Goal: Information Seeking & Learning: Compare options

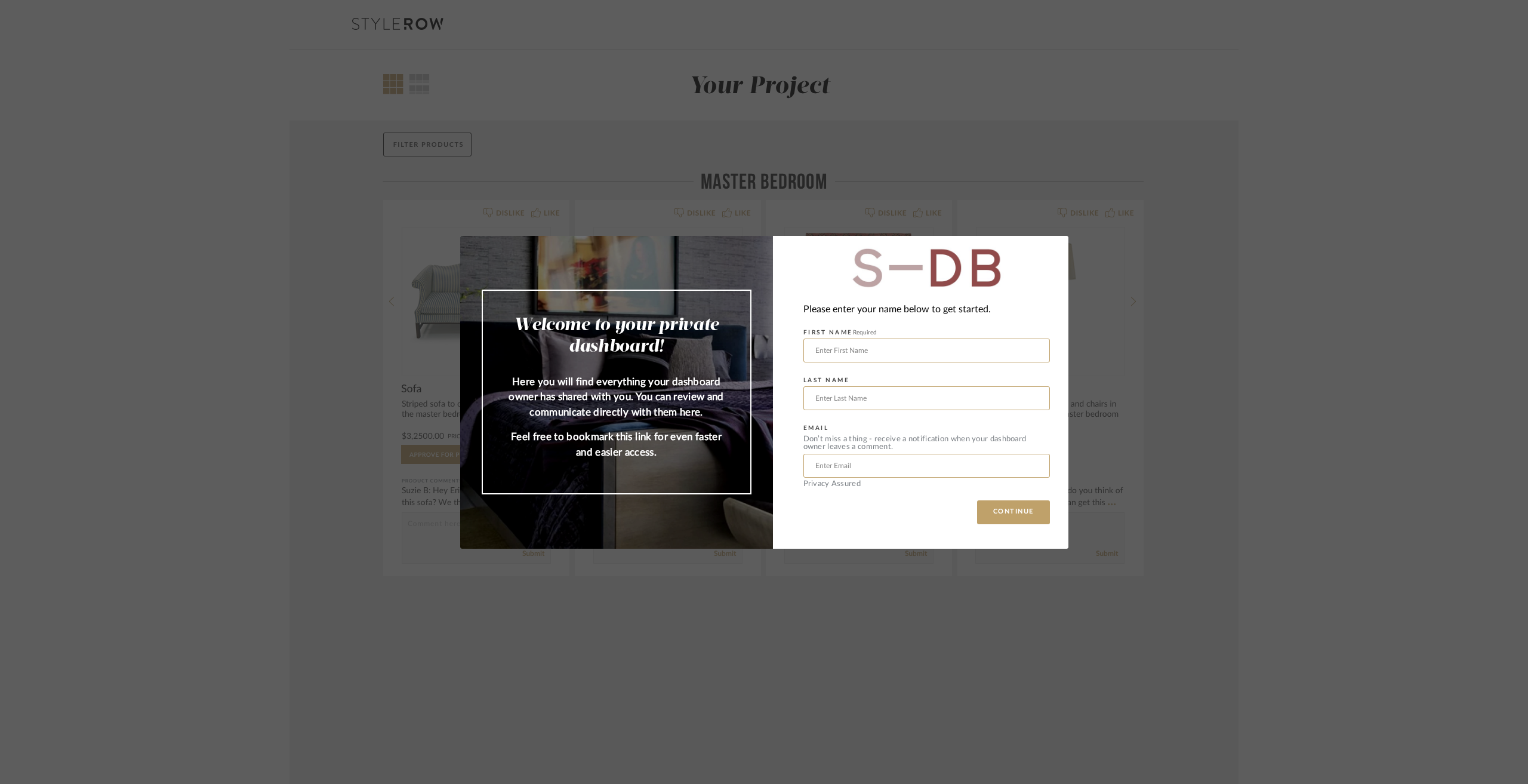
click at [998, 497] on div "Please enter your name below to get started. FIRST NAME Required LAST NAME EMAI…" at bounding box center [921, 392] width 295 height 312
click at [1021, 517] on button "CONTINUE" at bounding box center [1014, 512] width 73 height 24
click at [922, 349] on input "text" at bounding box center [927, 350] width 247 height 24
type input "[PERSON_NAME]"
type input "Kosheleva"
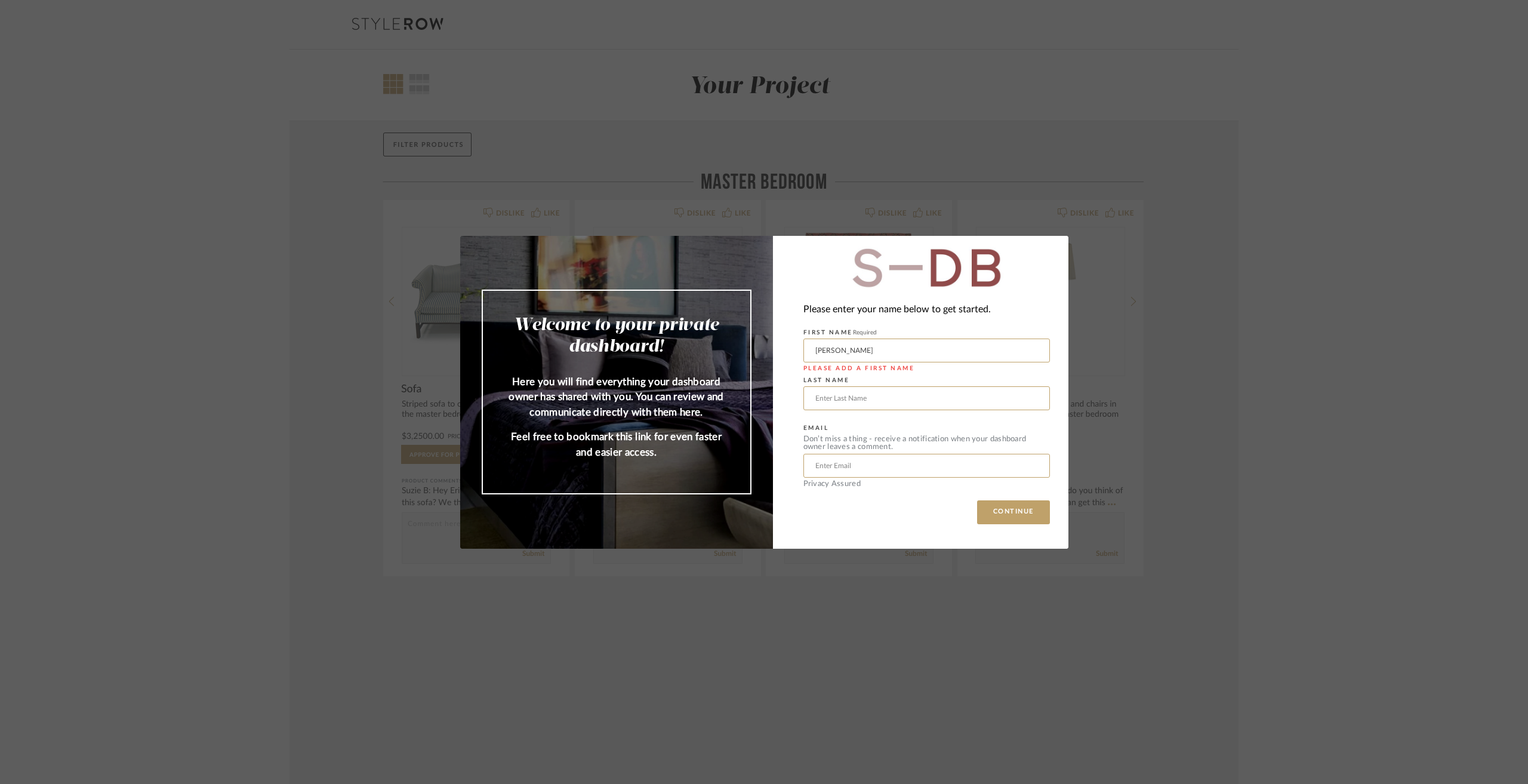
type input "[PERSON_NAME][EMAIL_ADDRESS][DOMAIN_NAME]"
click at [1003, 515] on button "CONTINUE" at bounding box center [1014, 512] width 73 height 24
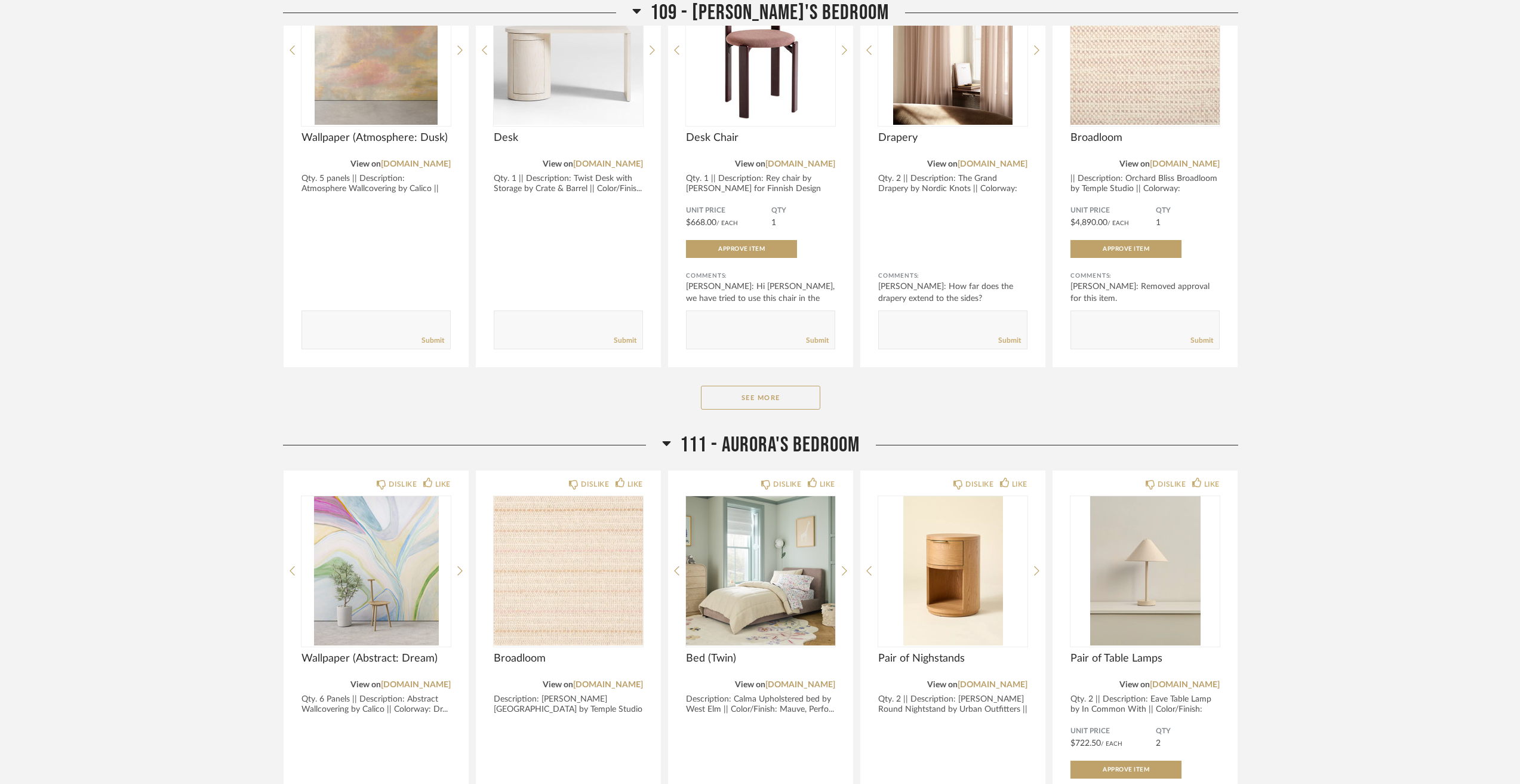
scroll to position [2925, 0]
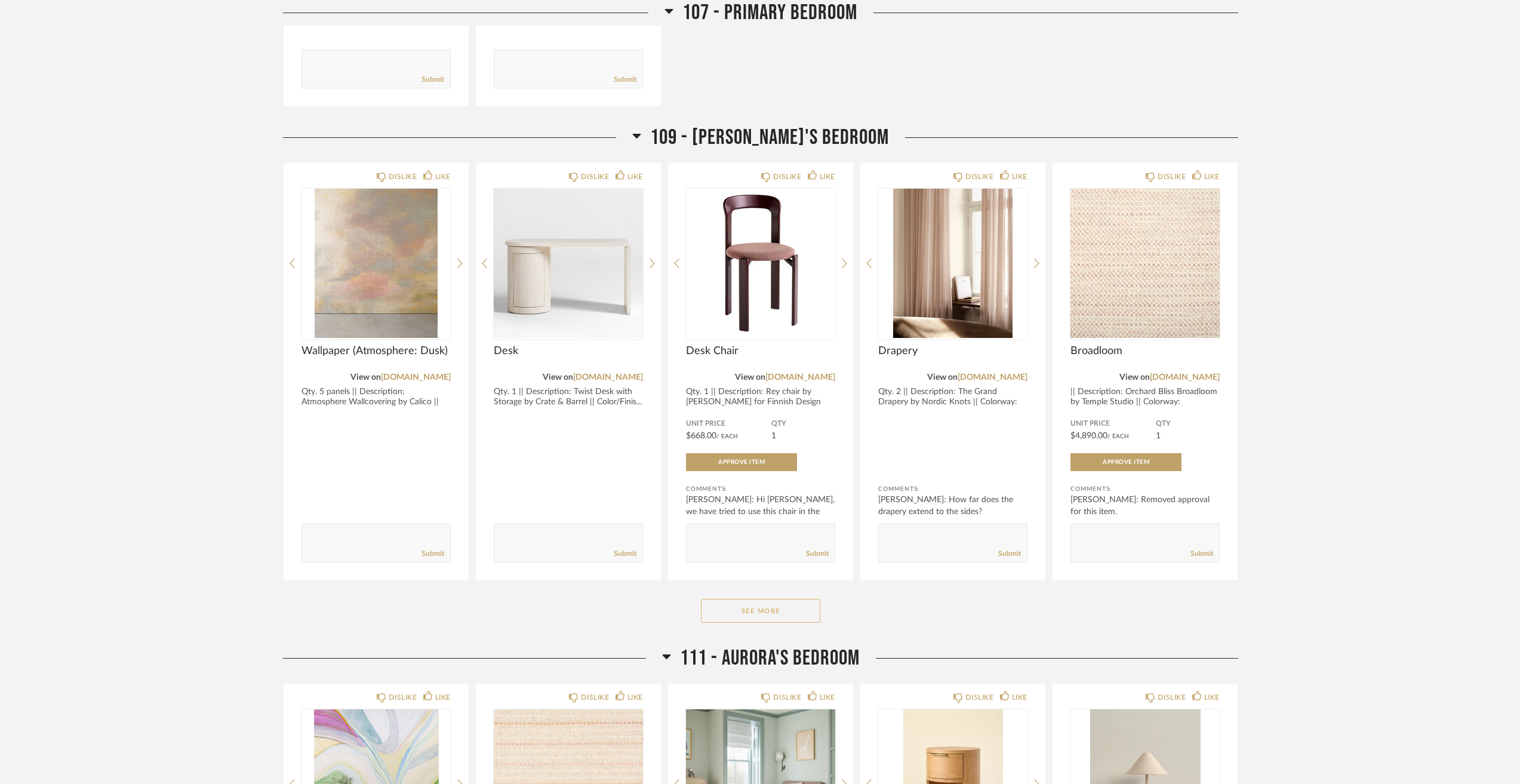
click at [778, 620] on button "See More" at bounding box center [760, 610] width 120 height 24
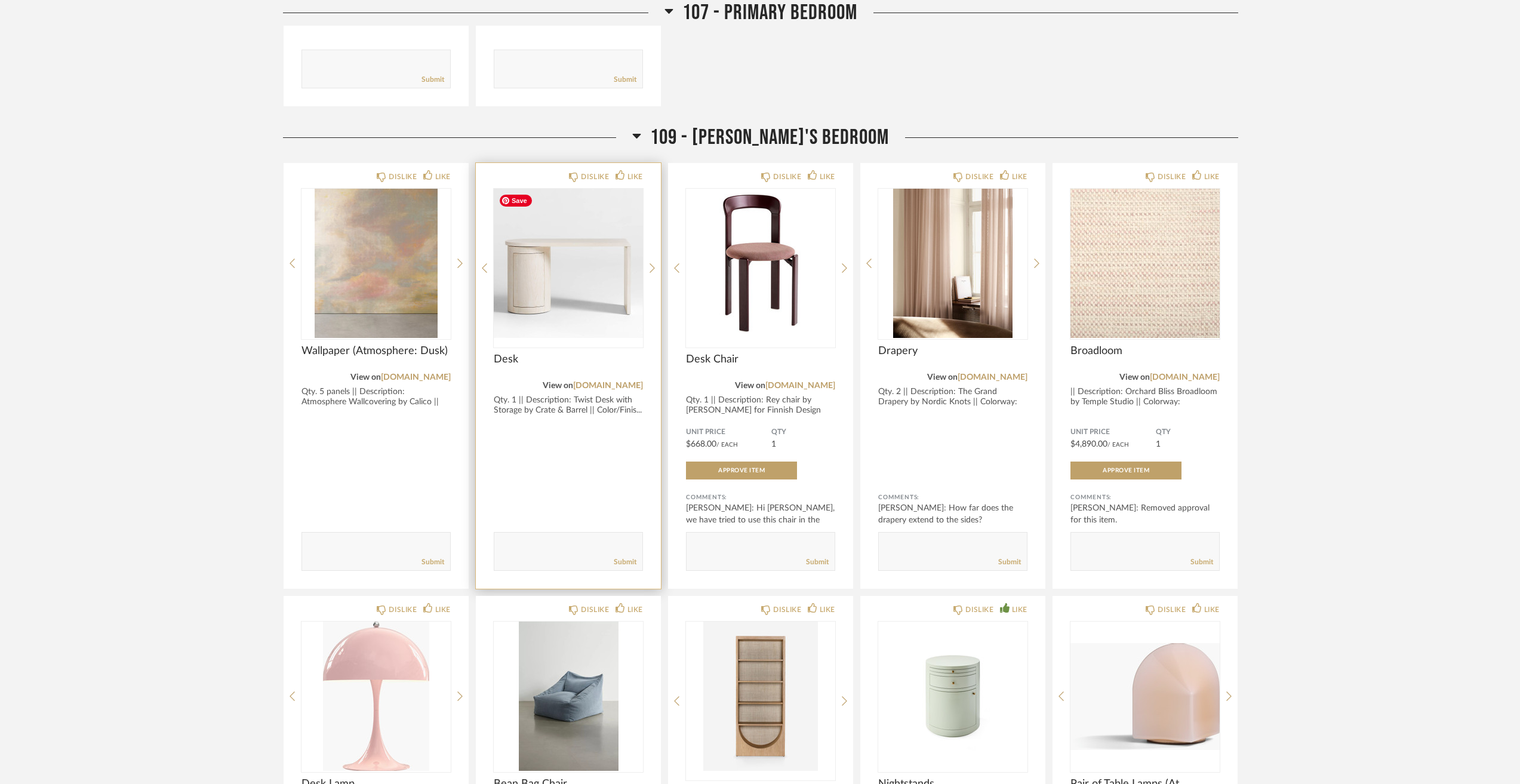
click at [613, 285] on img "0" at bounding box center [568, 263] width 149 height 149
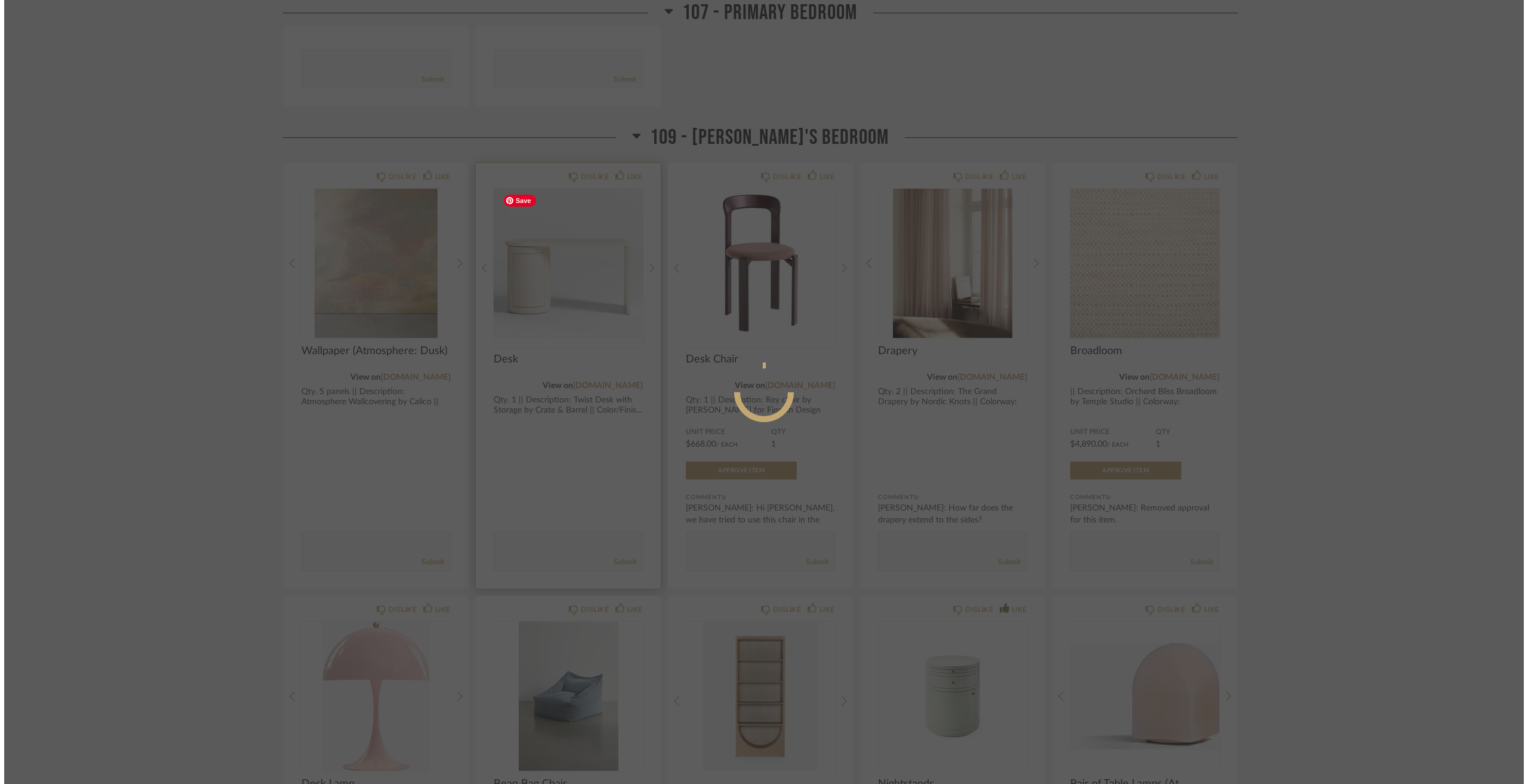
scroll to position [0, 0]
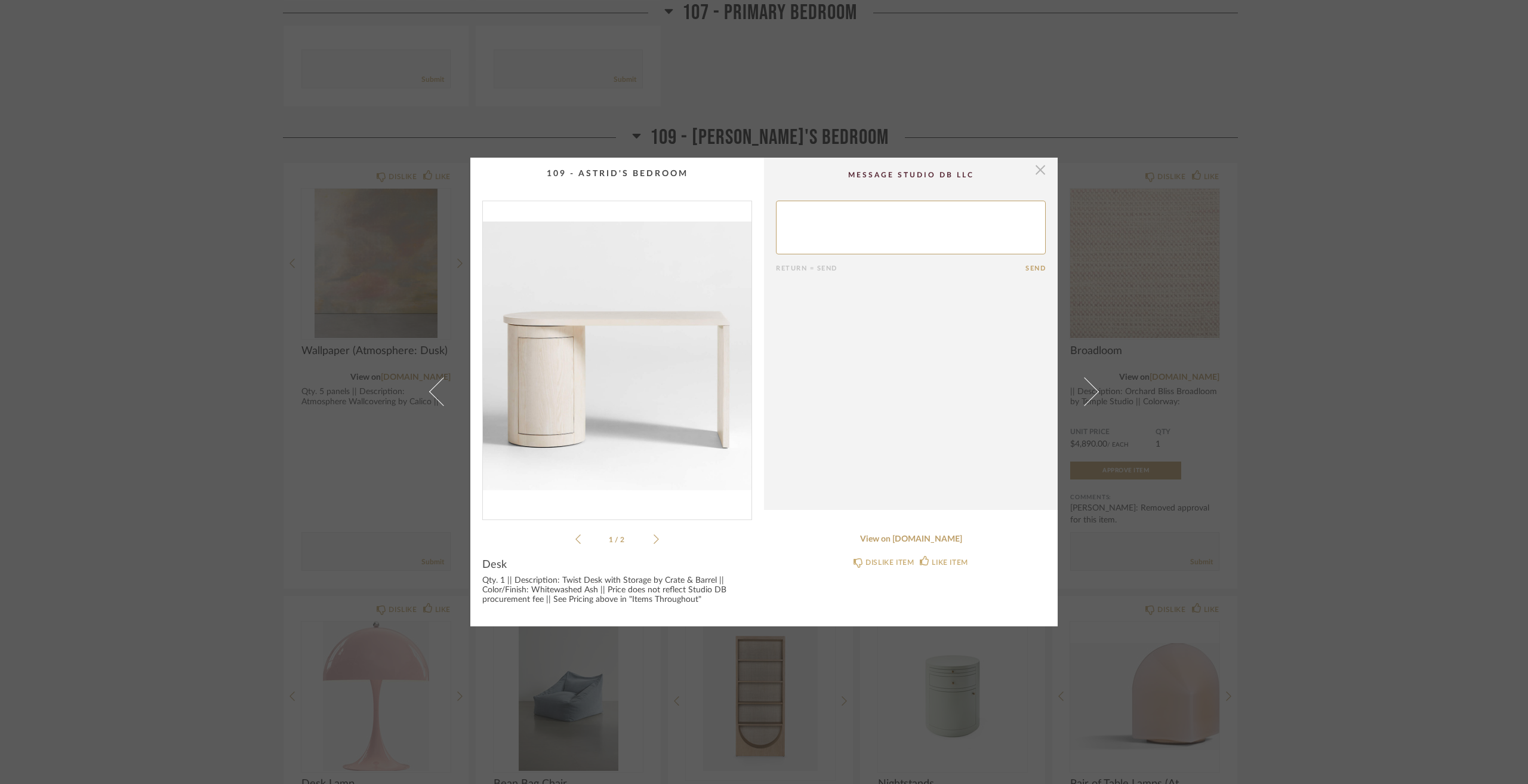
click at [1031, 172] on span "button" at bounding box center [1040, 169] width 24 height 24
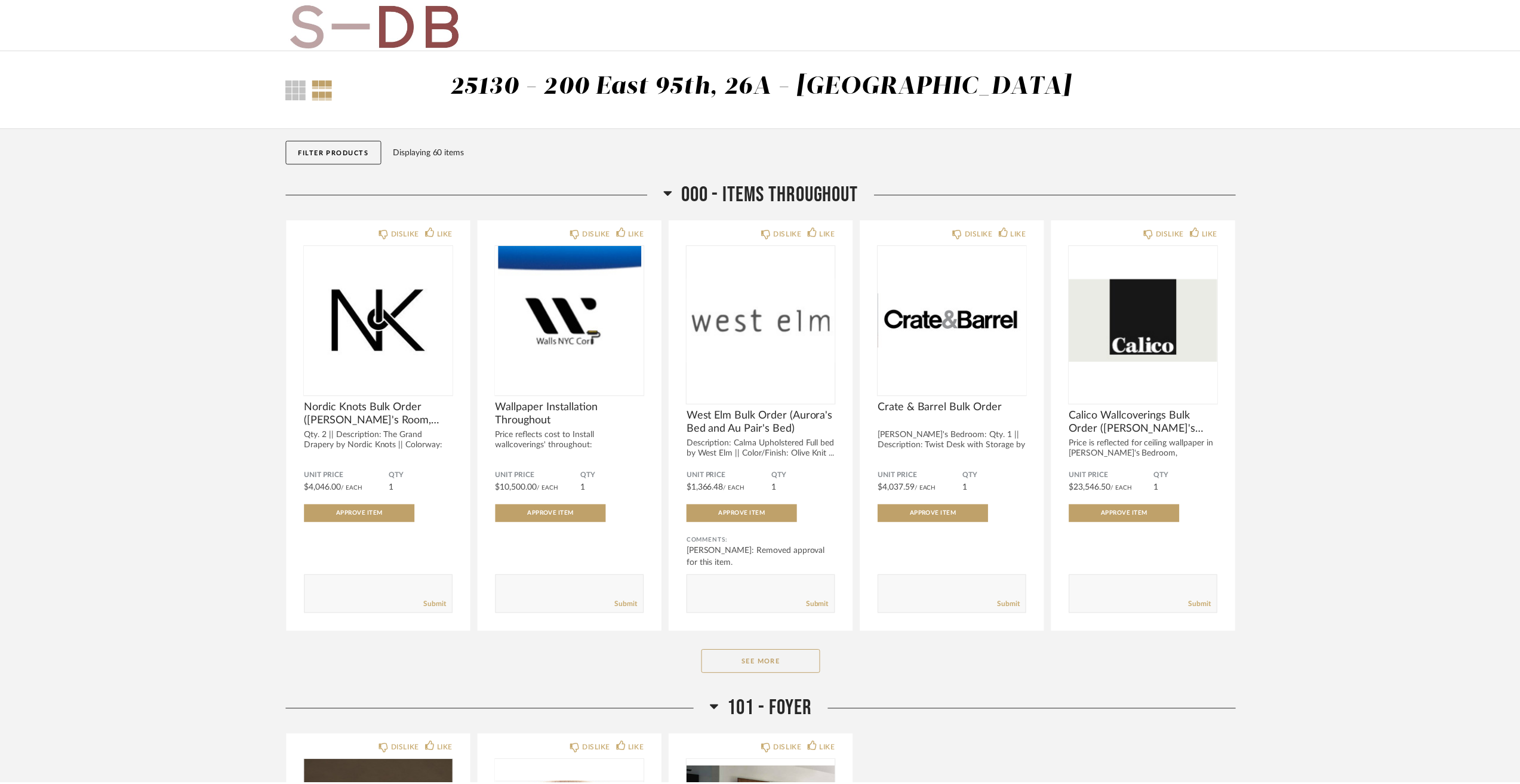
scroll to position [2925, 0]
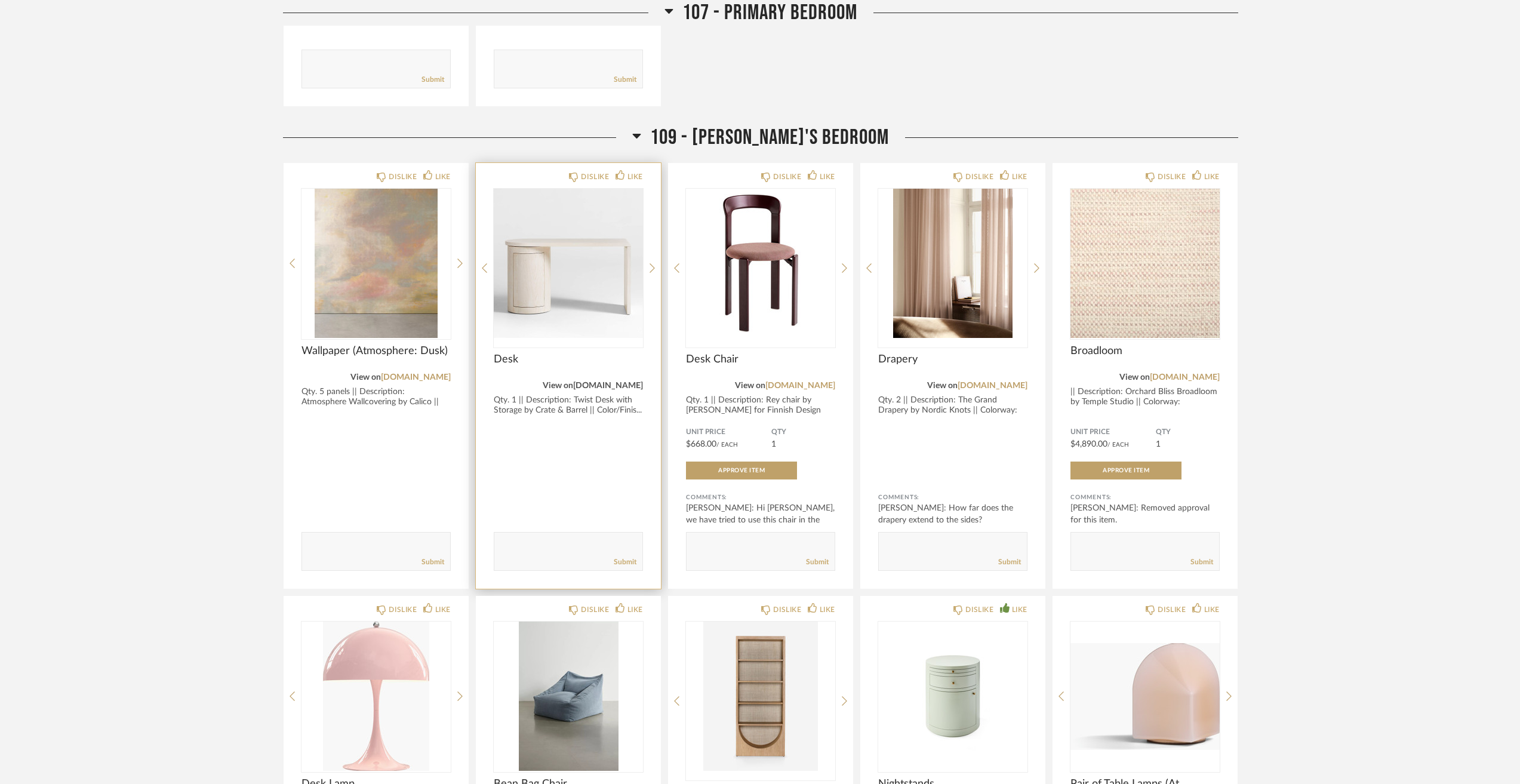
click at [631, 388] on link "[DOMAIN_NAME]" at bounding box center [608, 386] width 70 height 9
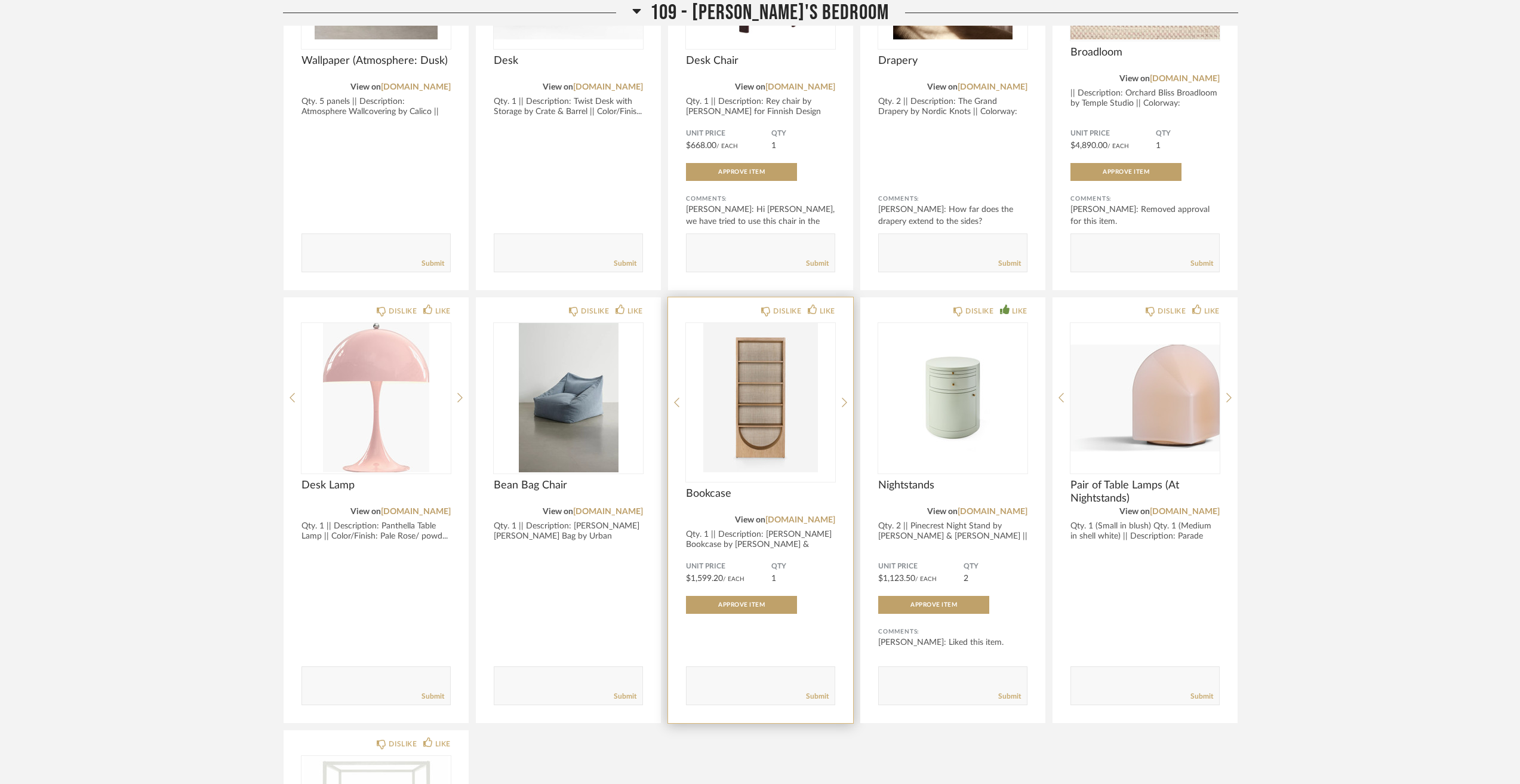
scroll to position [3462, 0]
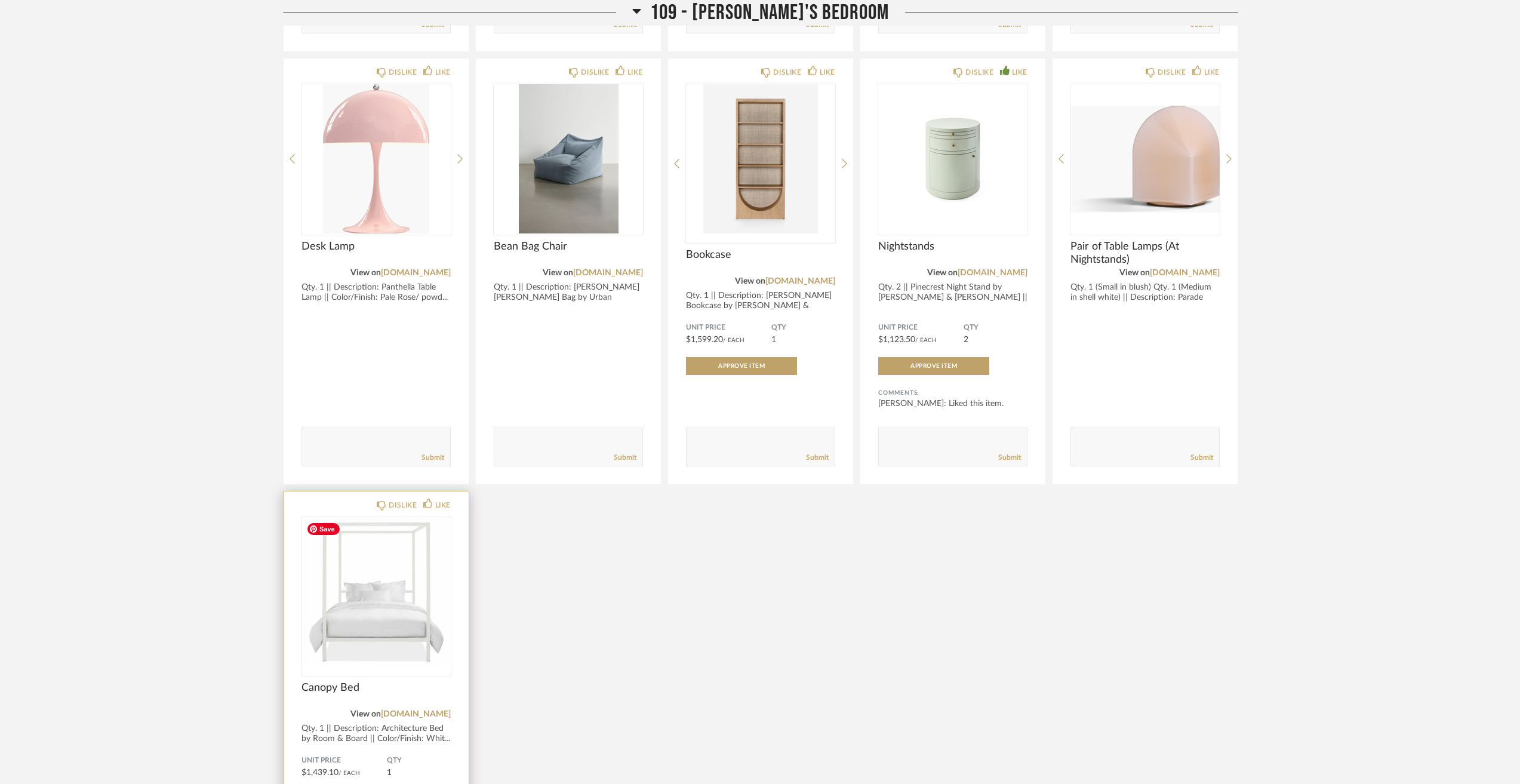
click at [0, 0] on img at bounding box center [0, 0] width 0 height 0
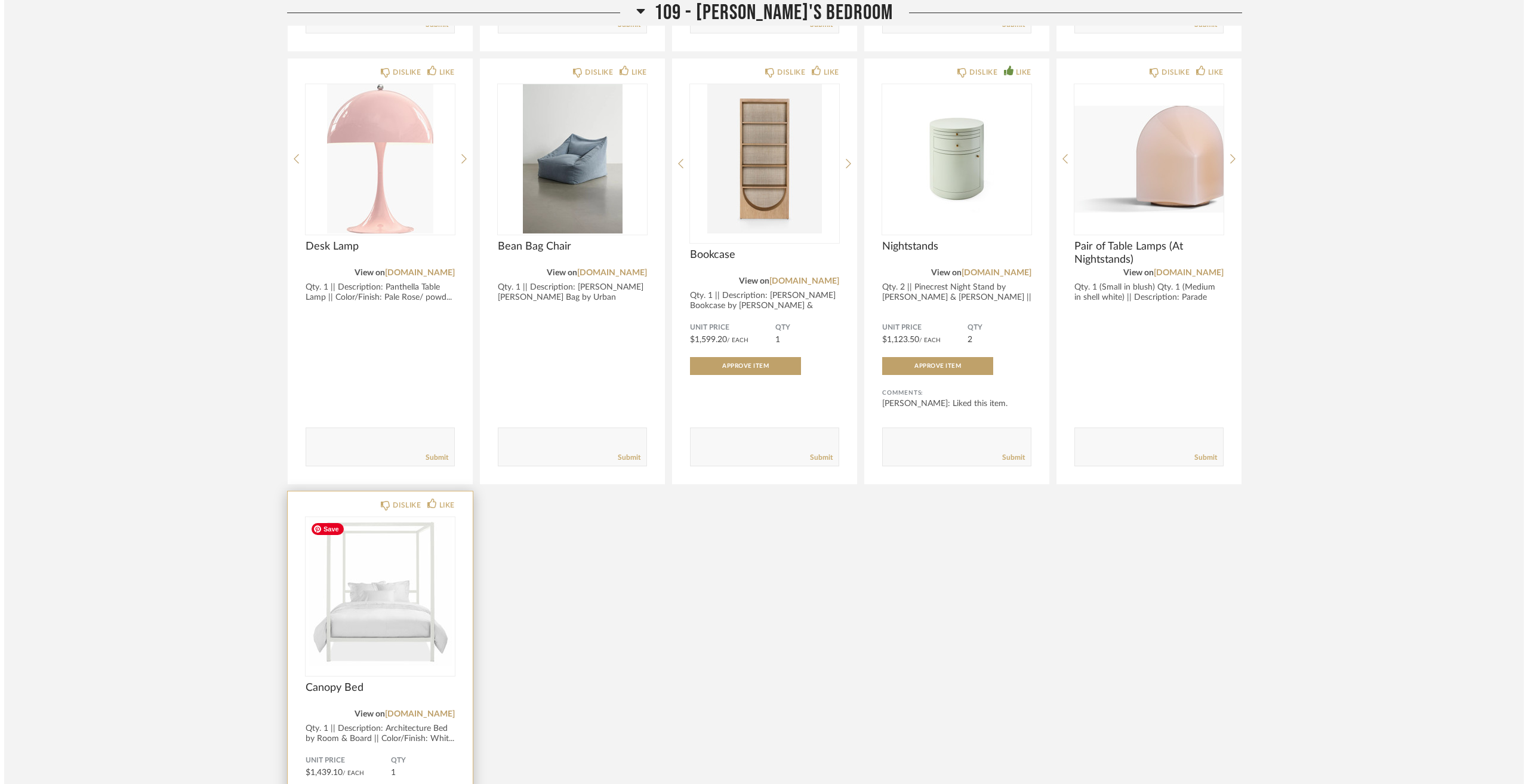
scroll to position [0, 0]
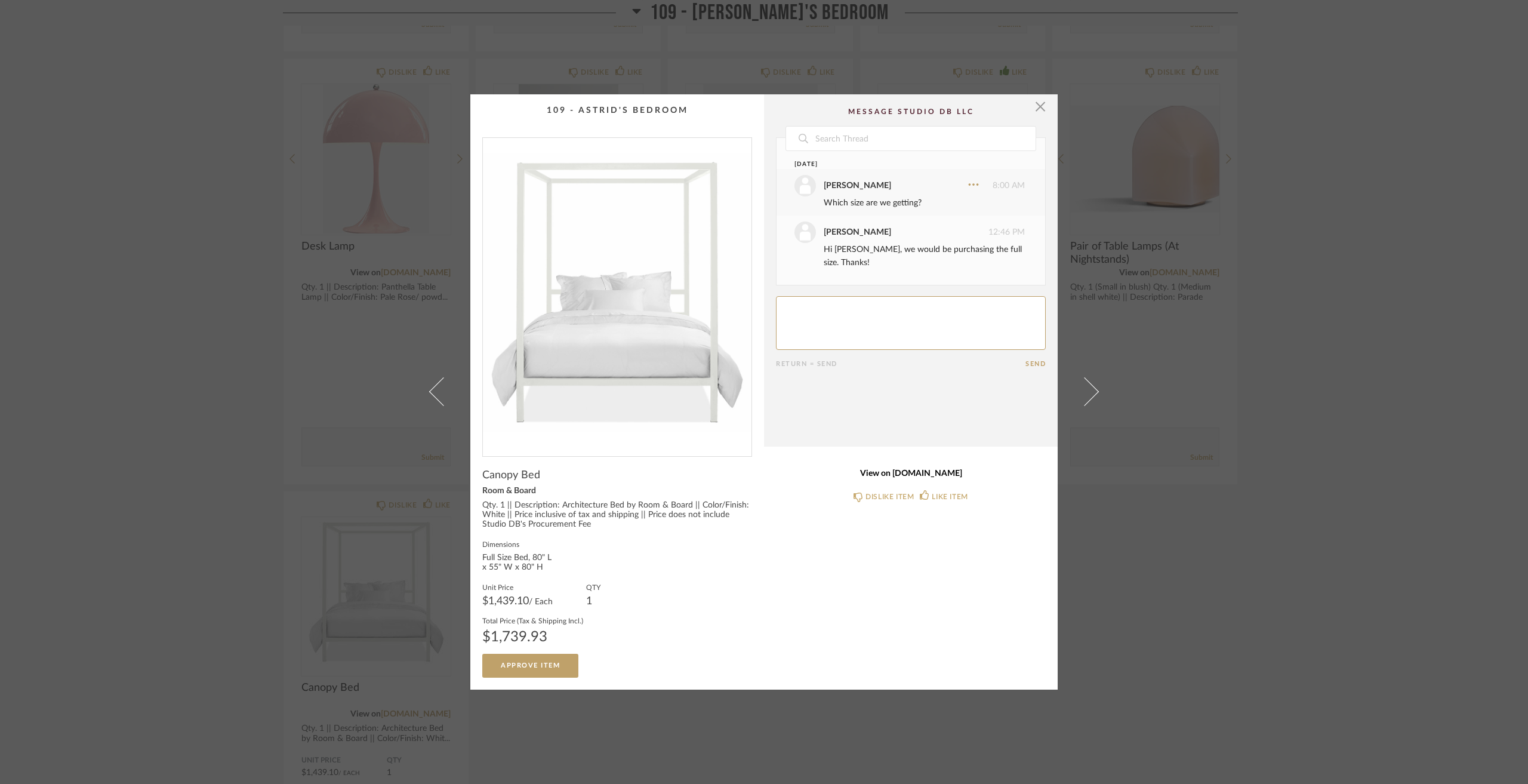
click at [938, 470] on link "View on [DOMAIN_NAME]" at bounding box center [911, 474] width 270 height 10
click at [1038, 107] on span "button" at bounding box center [1040, 106] width 24 height 24
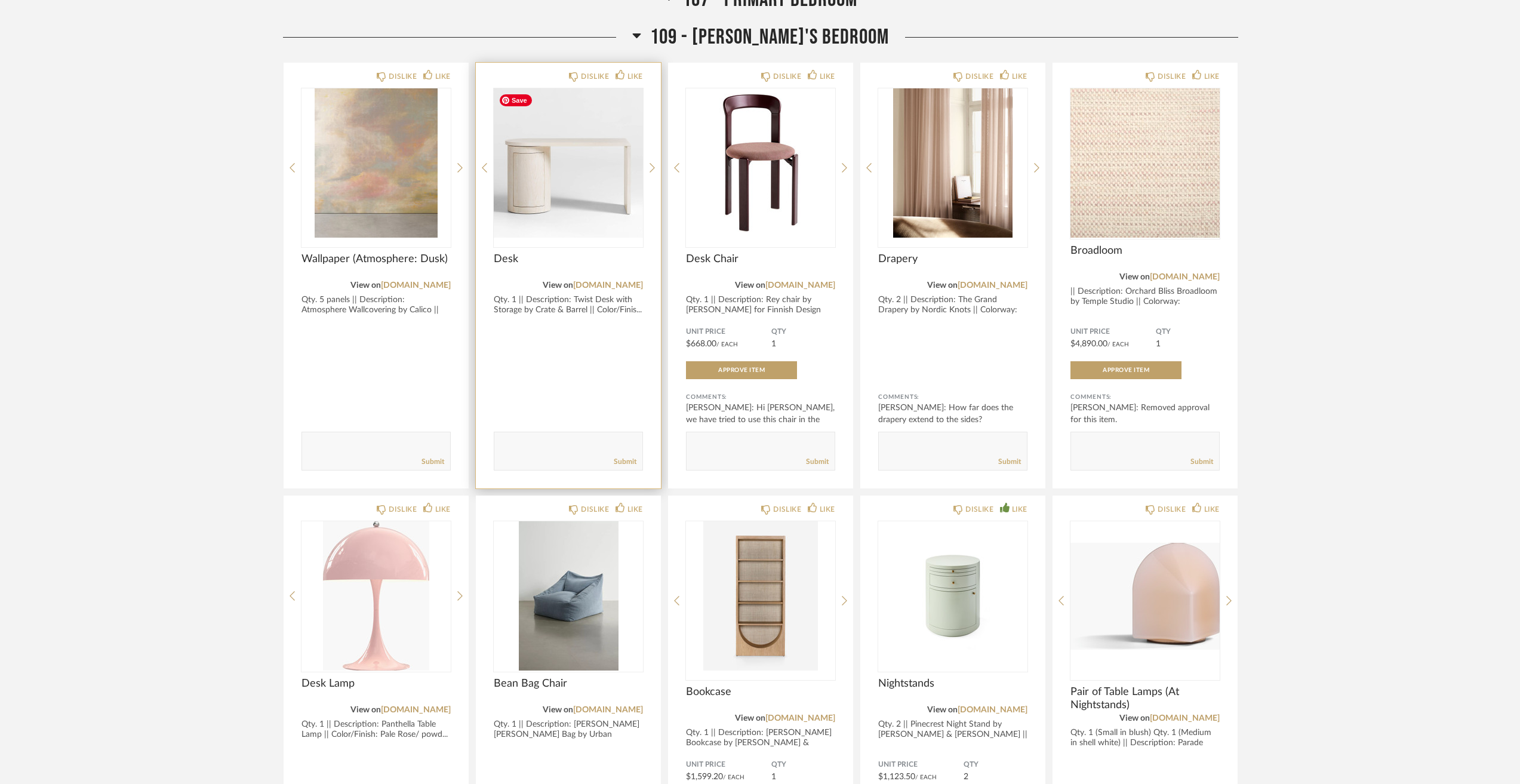
scroll to position [3044, 0]
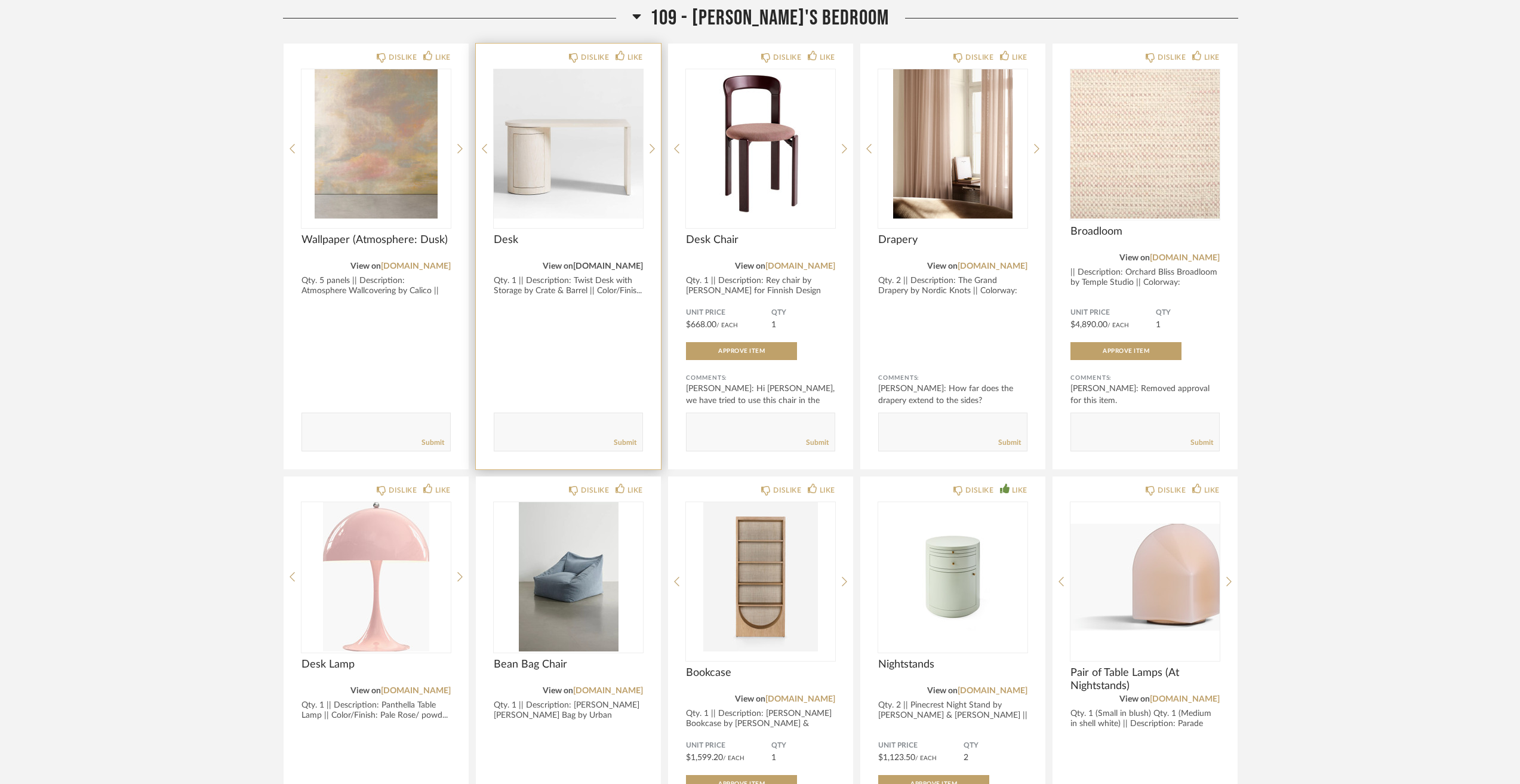
click at [633, 267] on link "[DOMAIN_NAME]" at bounding box center [608, 267] width 70 height 9
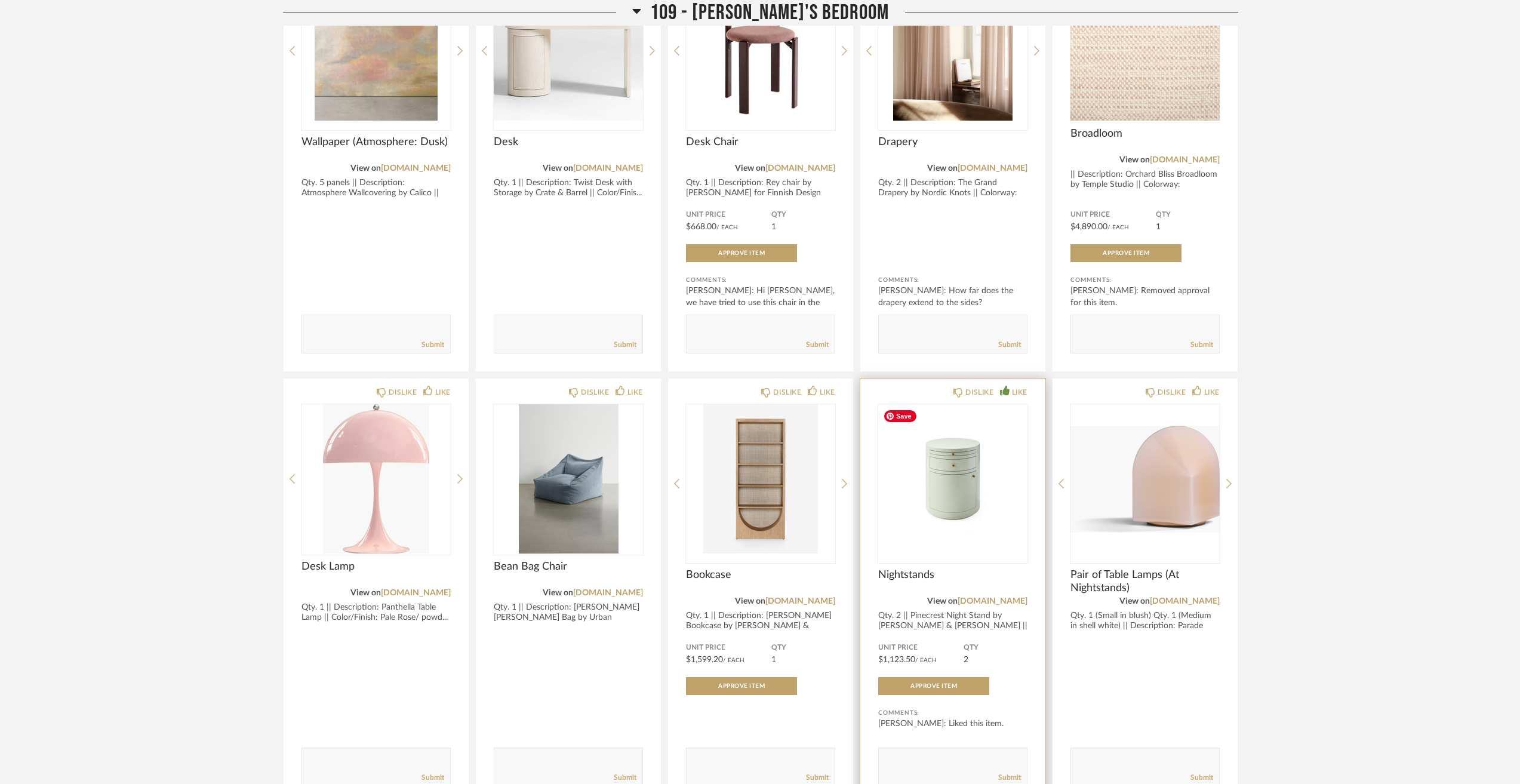
scroll to position [3223, 0]
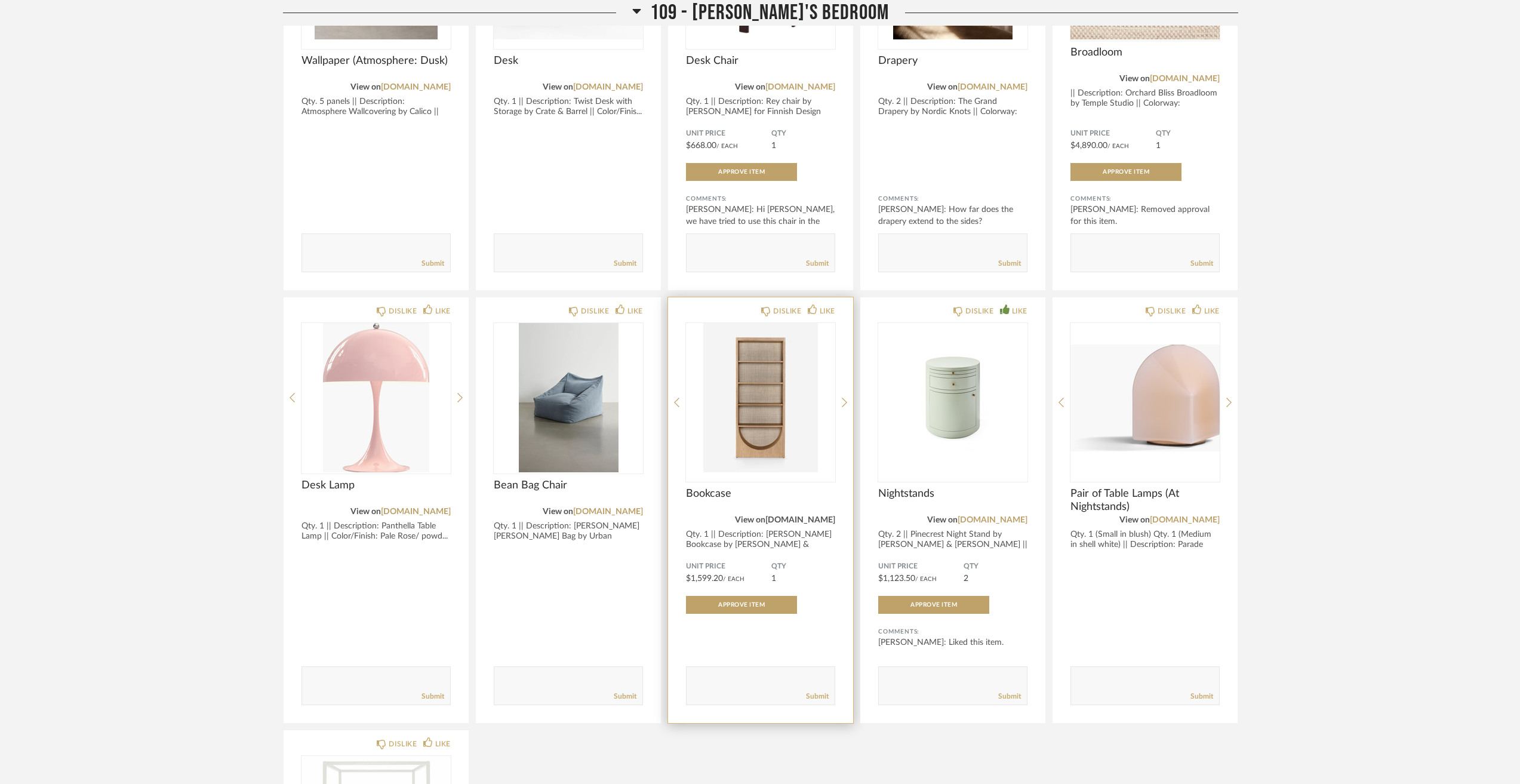
click at [792, 518] on link "[DOMAIN_NAME]" at bounding box center [800, 520] width 70 height 9
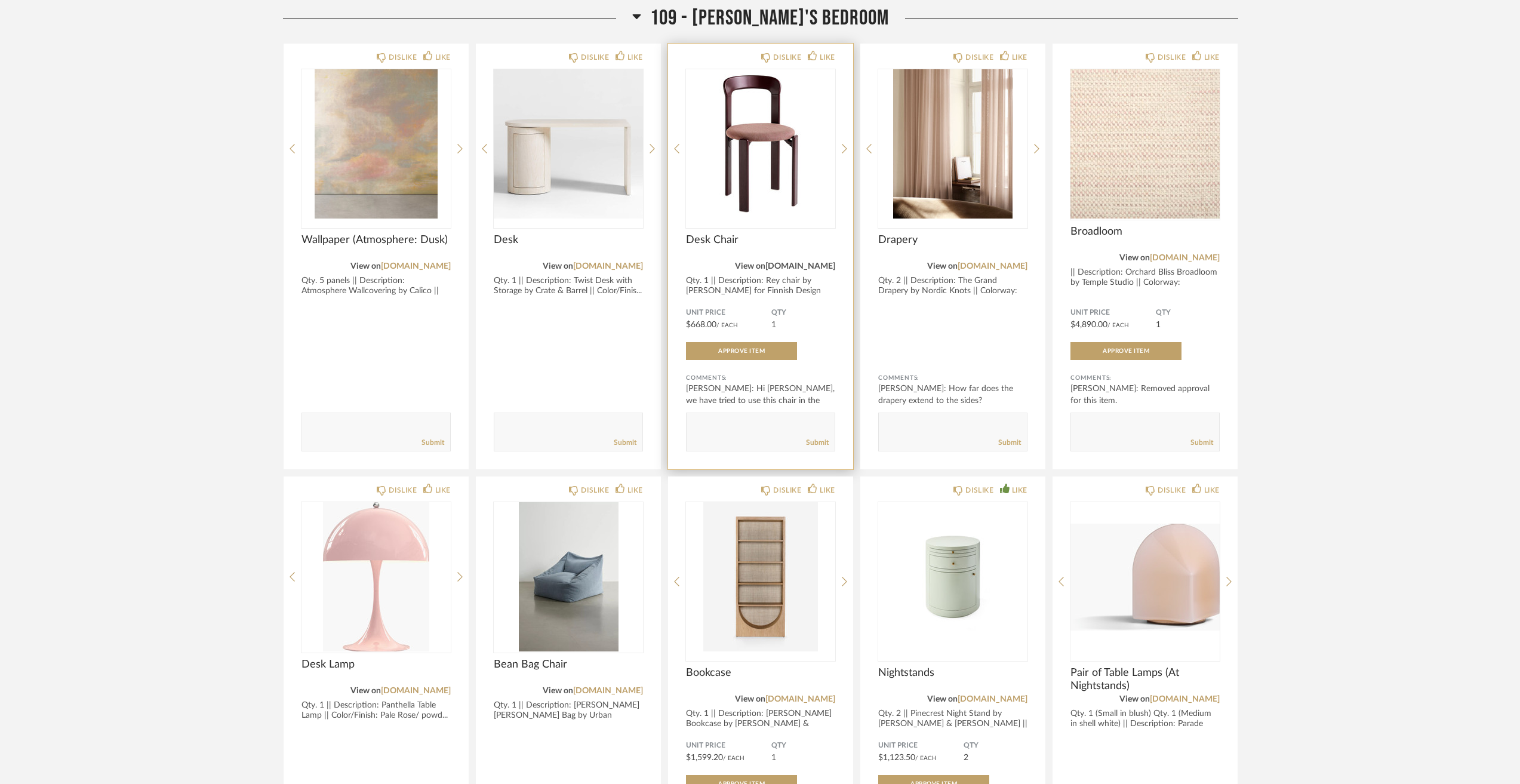
click at [774, 270] on link "[DOMAIN_NAME]" at bounding box center [800, 267] width 70 height 9
click at [800, 268] on link "[DOMAIN_NAME]" at bounding box center [800, 267] width 70 height 9
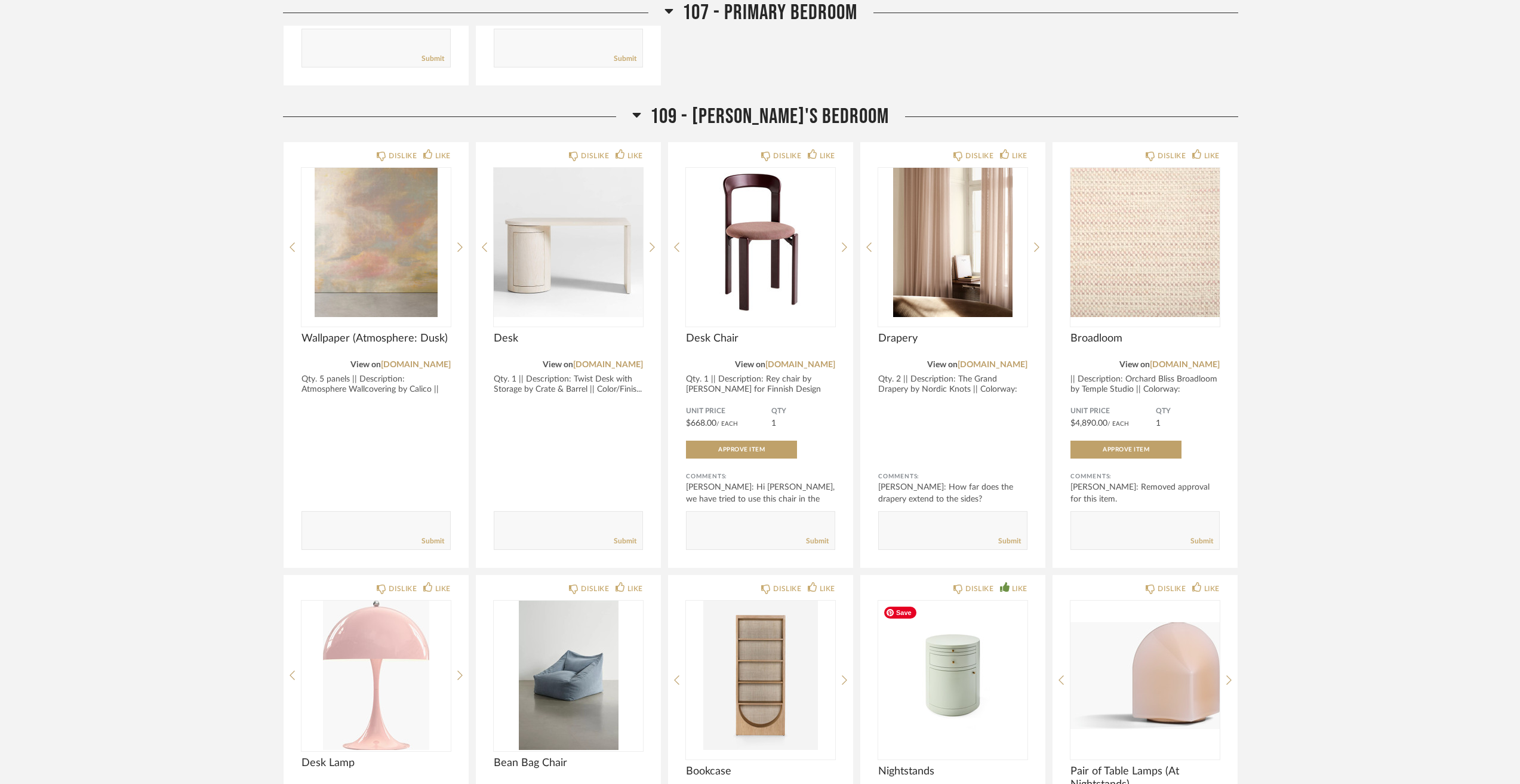
scroll to position [2925, 0]
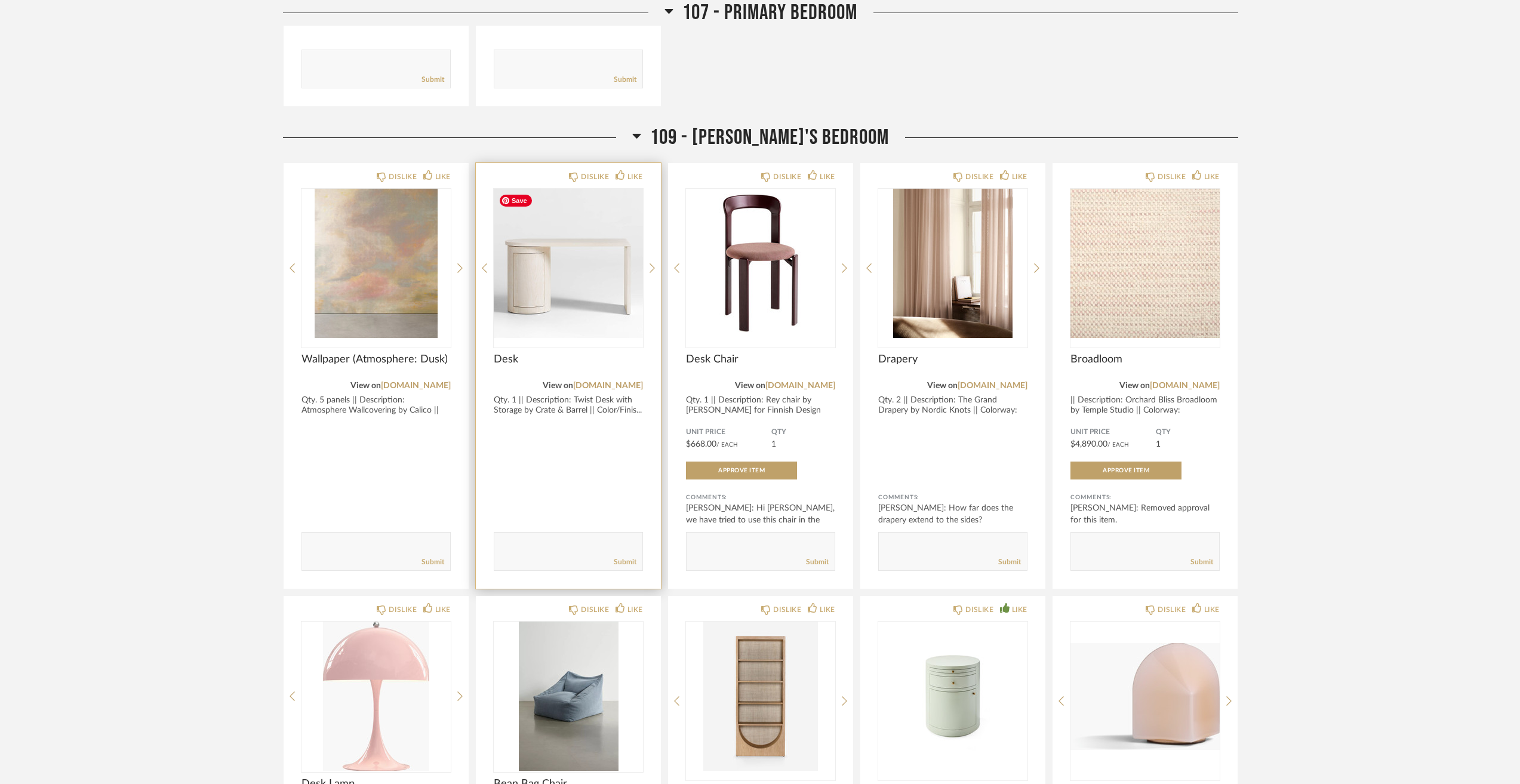
click at [566, 254] on img "0" at bounding box center [568, 263] width 149 height 149
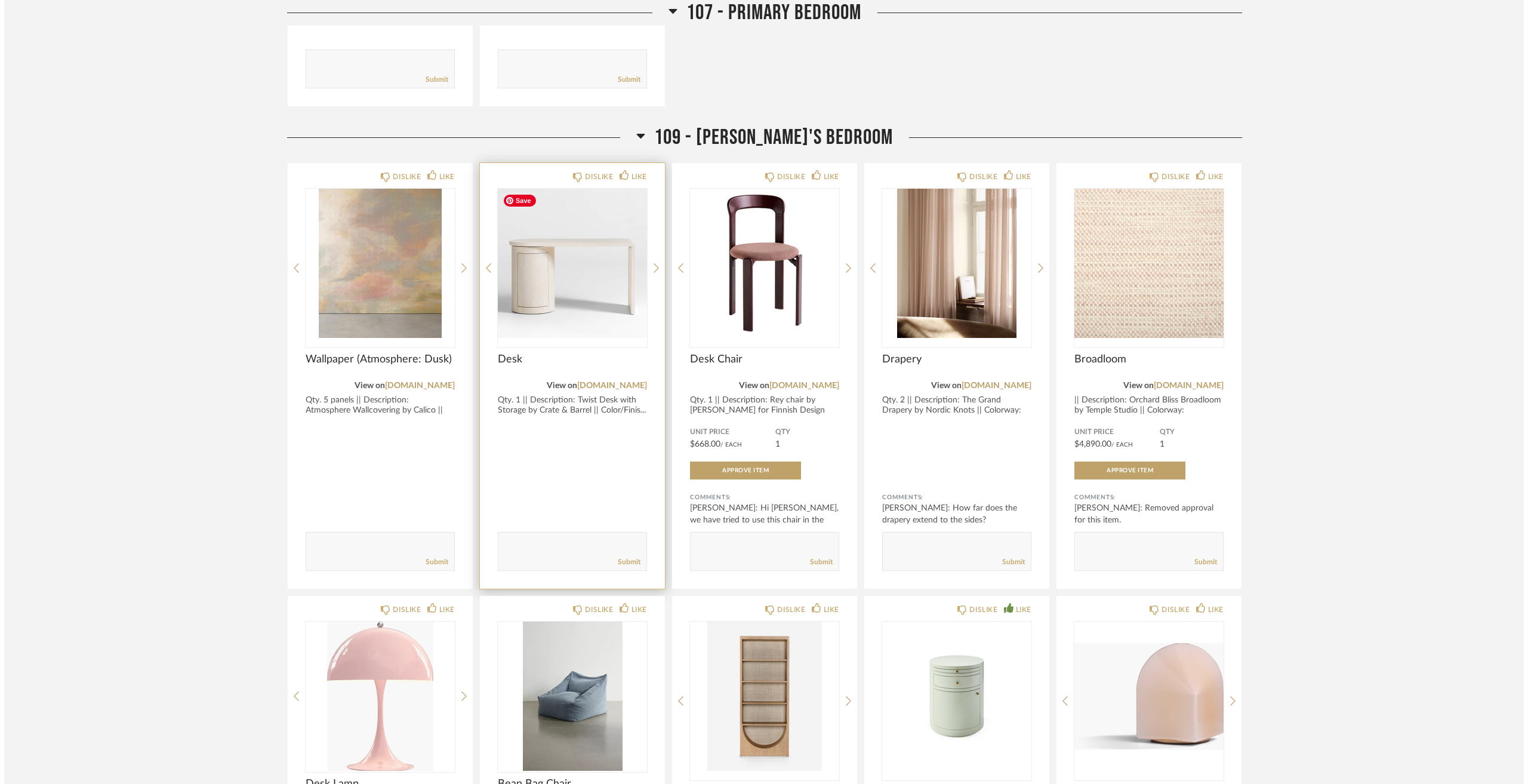
scroll to position [0, 0]
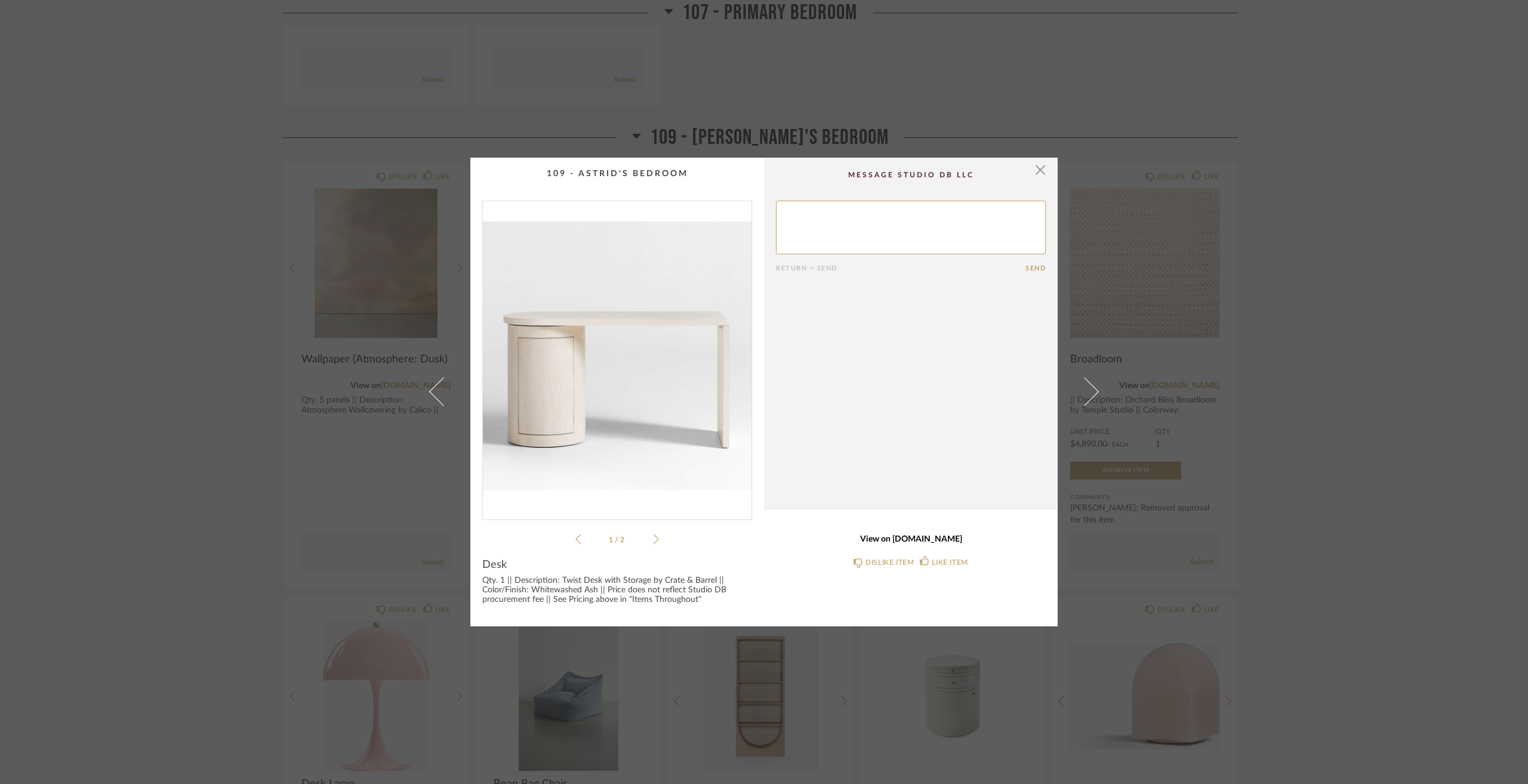
click at [914, 541] on link "View on [DOMAIN_NAME]" at bounding box center [911, 540] width 270 height 10
click at [1041, 172] on span "button" at bounding box center [1040, 169] width 24 height 24
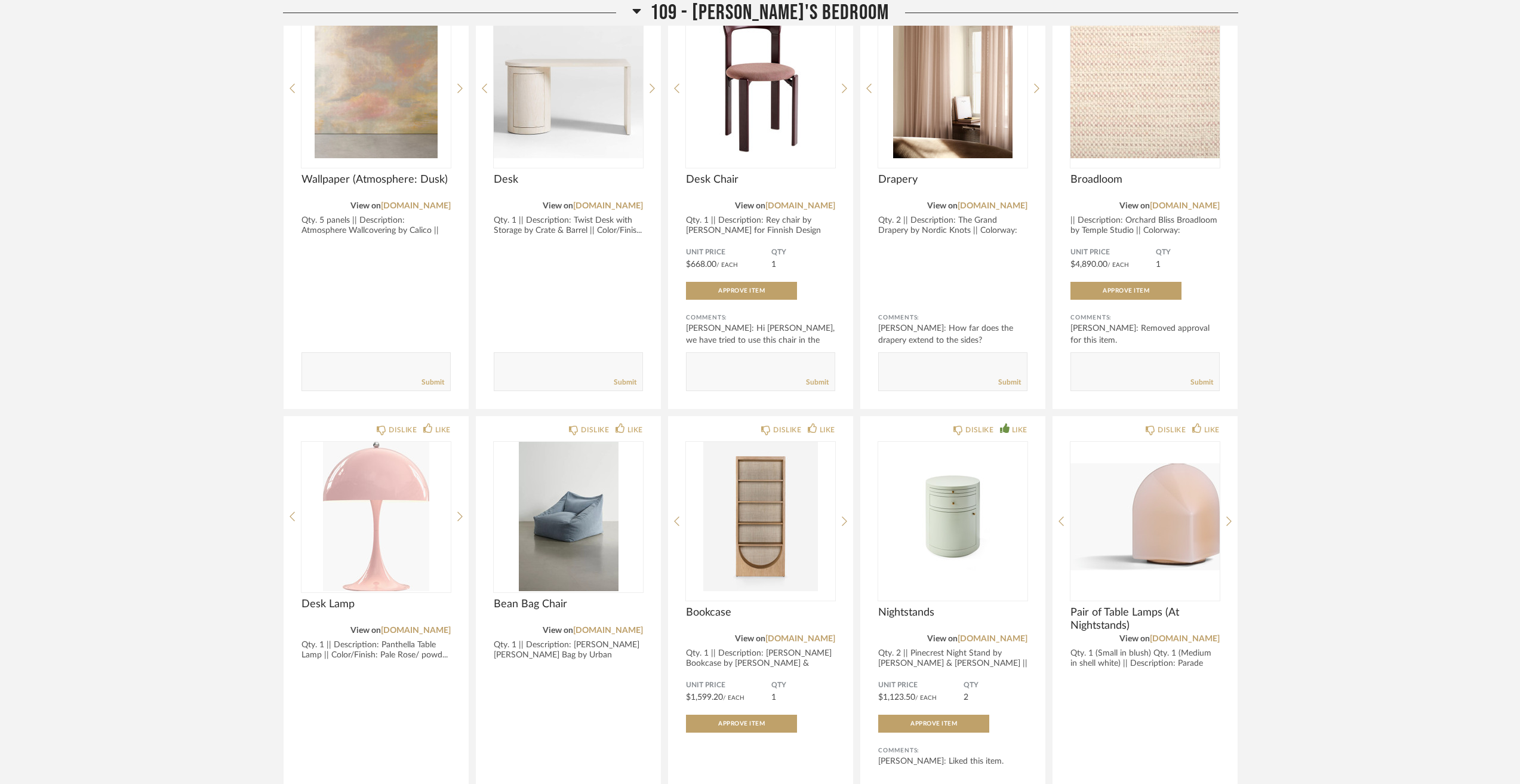
scroll to position [3104, 0]
click at [995, 641] on link "[DOMAIN_NAME]" at bounding box center [992, 639] width 70 height 9
click at [967, 659] on div "Qty. 2 || Pinecrest Night Stand by [PERSON_NAME] & [PERSON_NAME] || Color/Finis…" at bounding box center [952, 664] width 149 height 30
click at [957, 536] on img "0" at bounding box center [952, 517] width 149 height 149
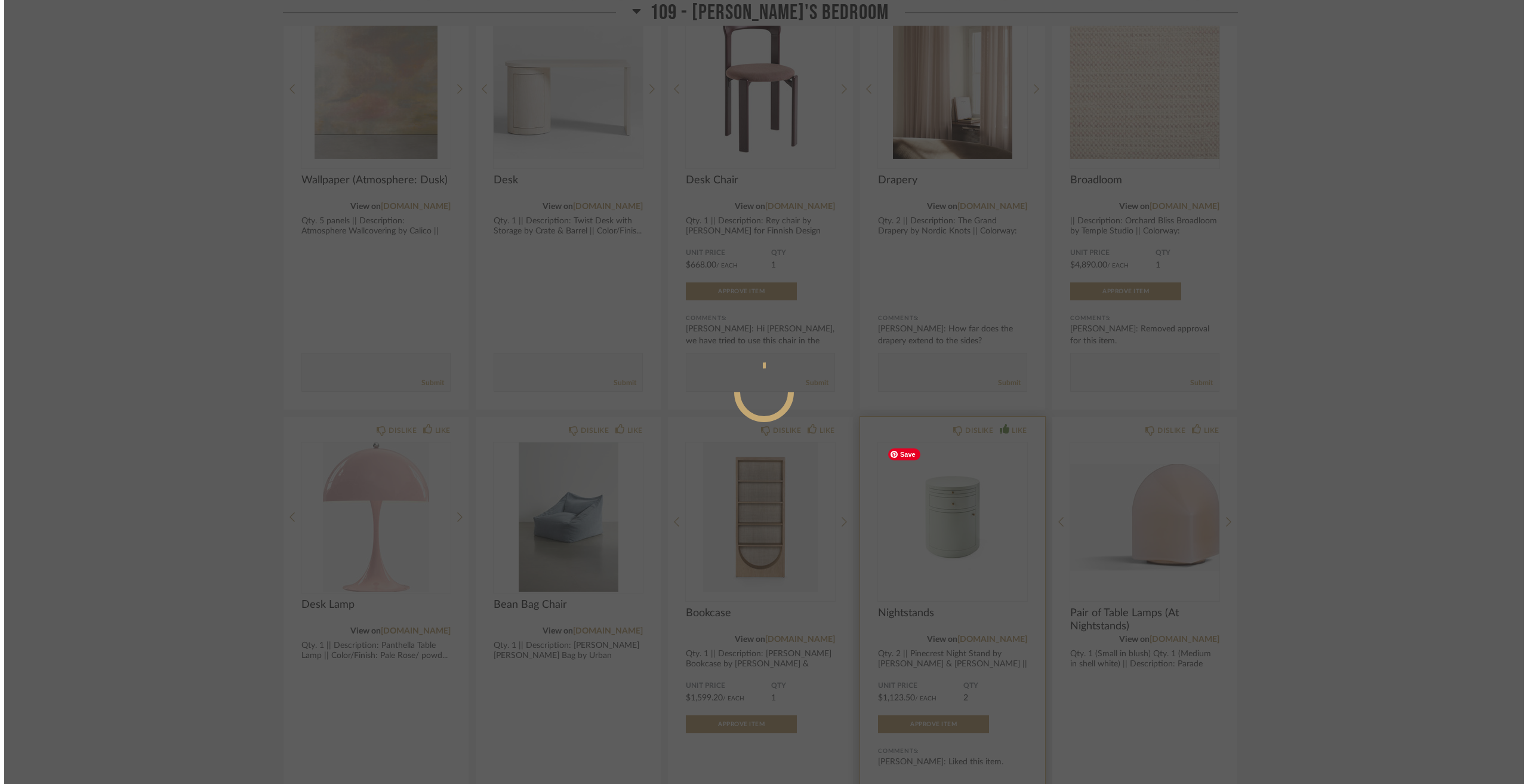
scroll to position [0, 0]
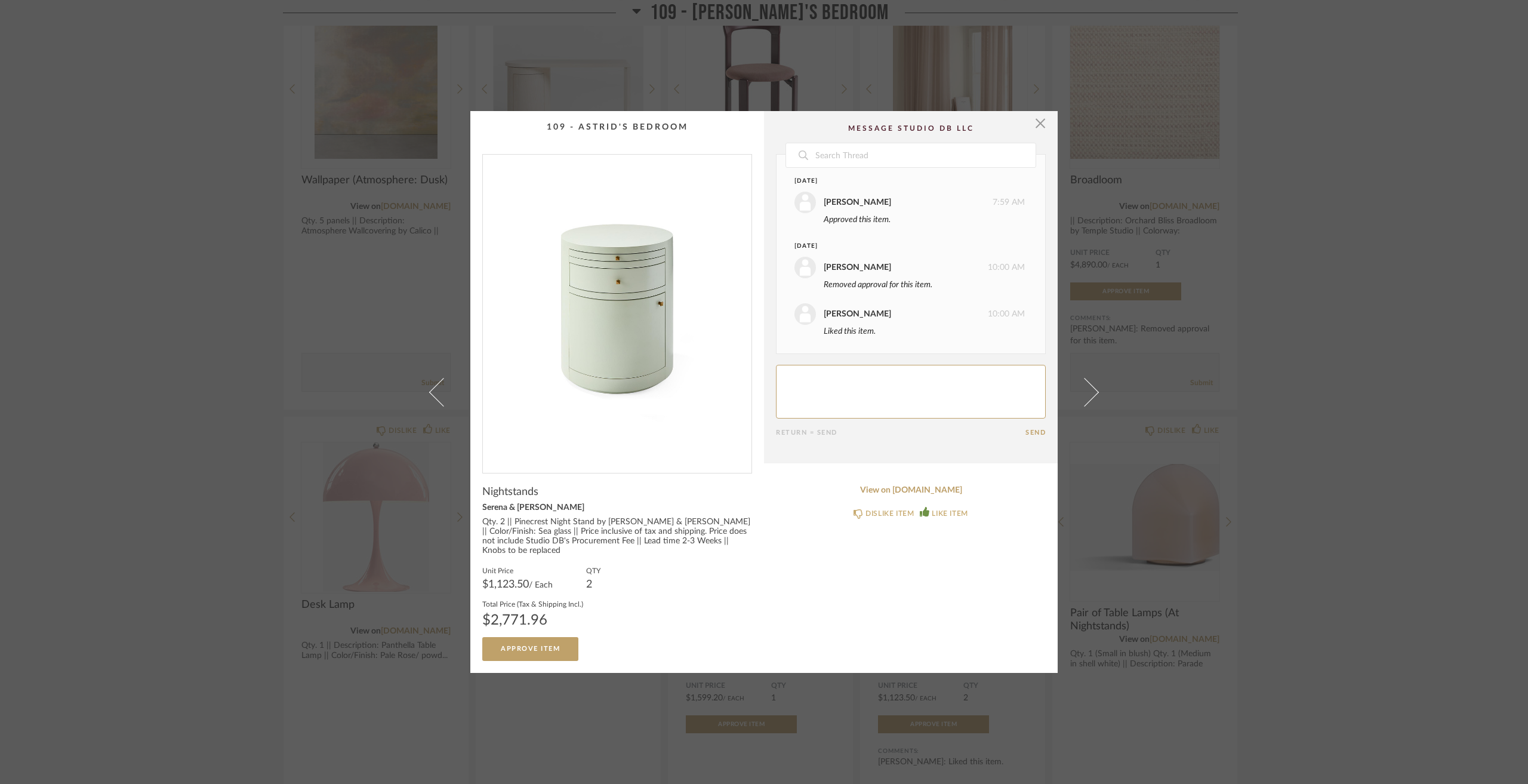
click at [1289, 312] on div "× Date [DATE] [PERSON_NAME] 7:59 AM Approved this item. [DATE] [PERSON_NAME] 10…" at bounding box center [764, 392] width 1528 height 784
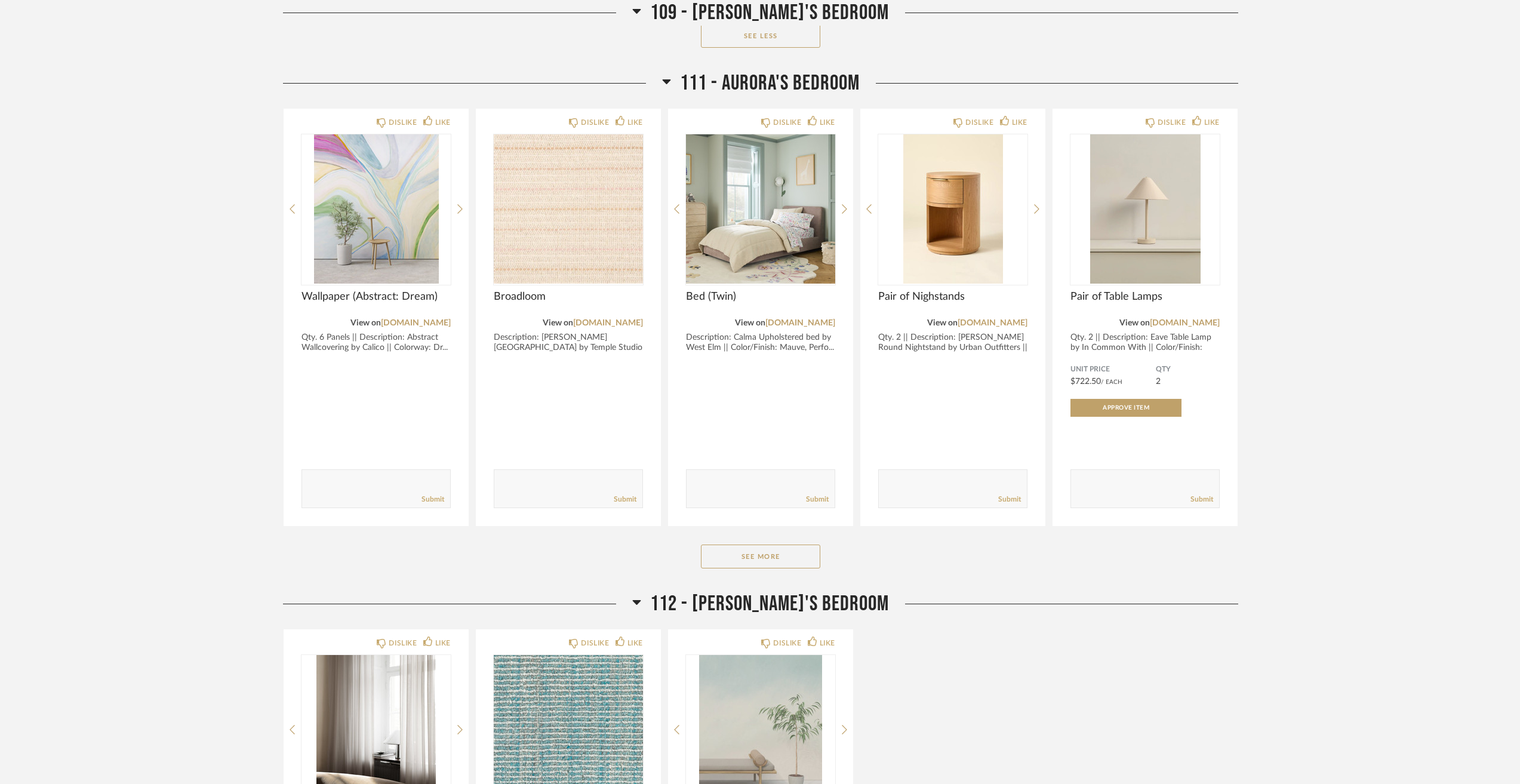
scroll to position [4477, 0]
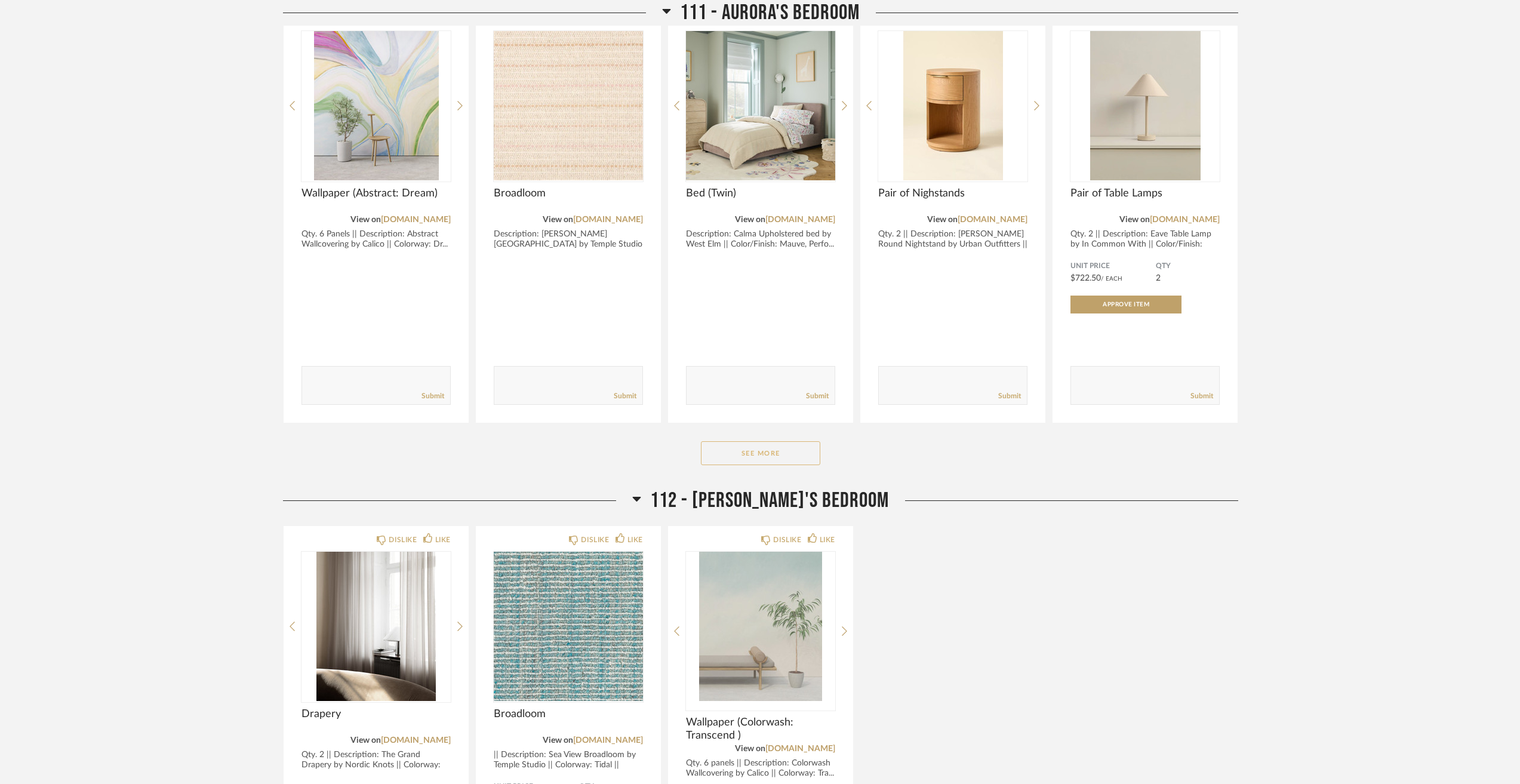
click at [756, 446] on button "See More" at bounding box center [760, 453] width 120 height 24
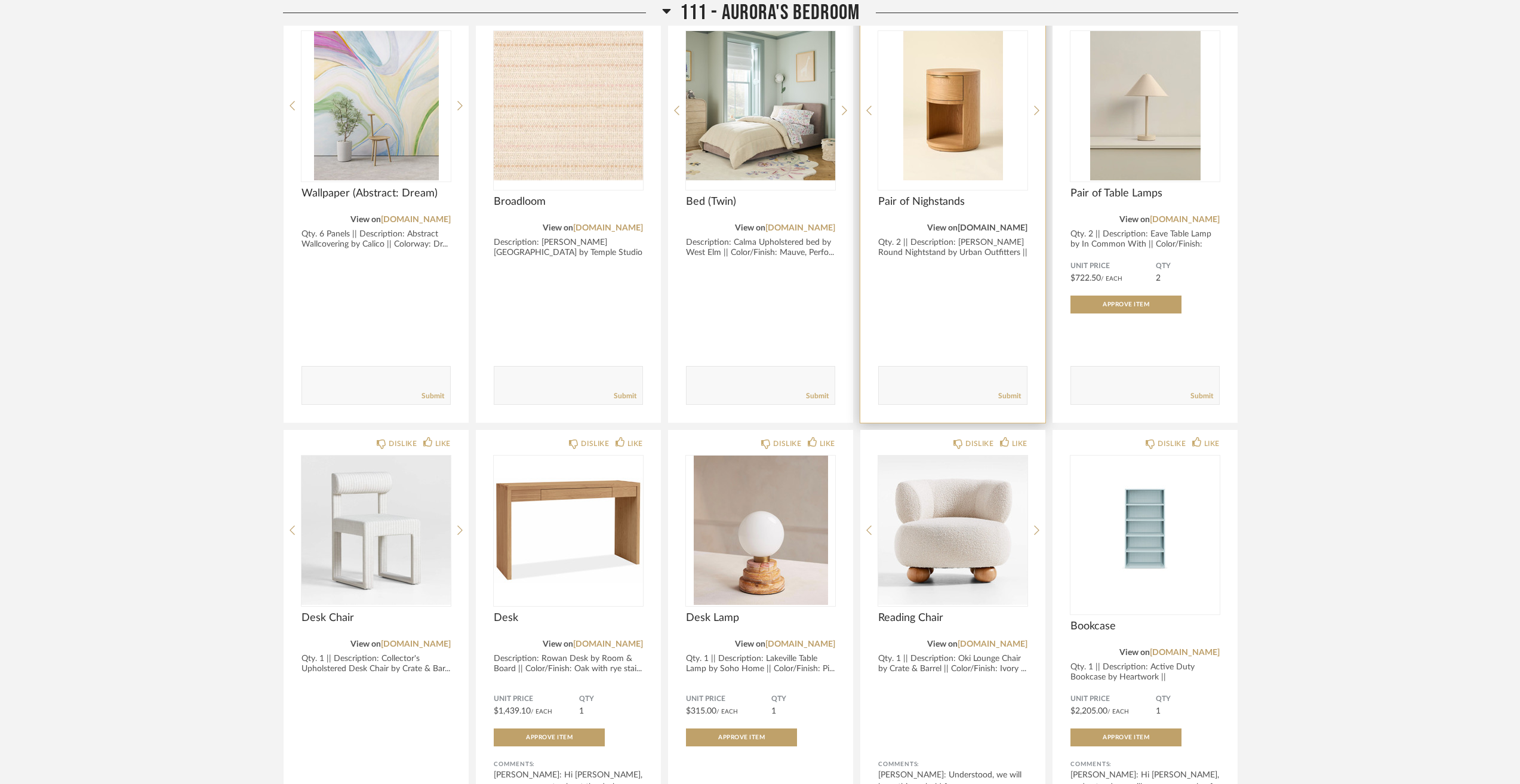
click at [980, 232] on link "[DOMAIN_NAME]" at bounding box center [992, 228] width 70 height 9
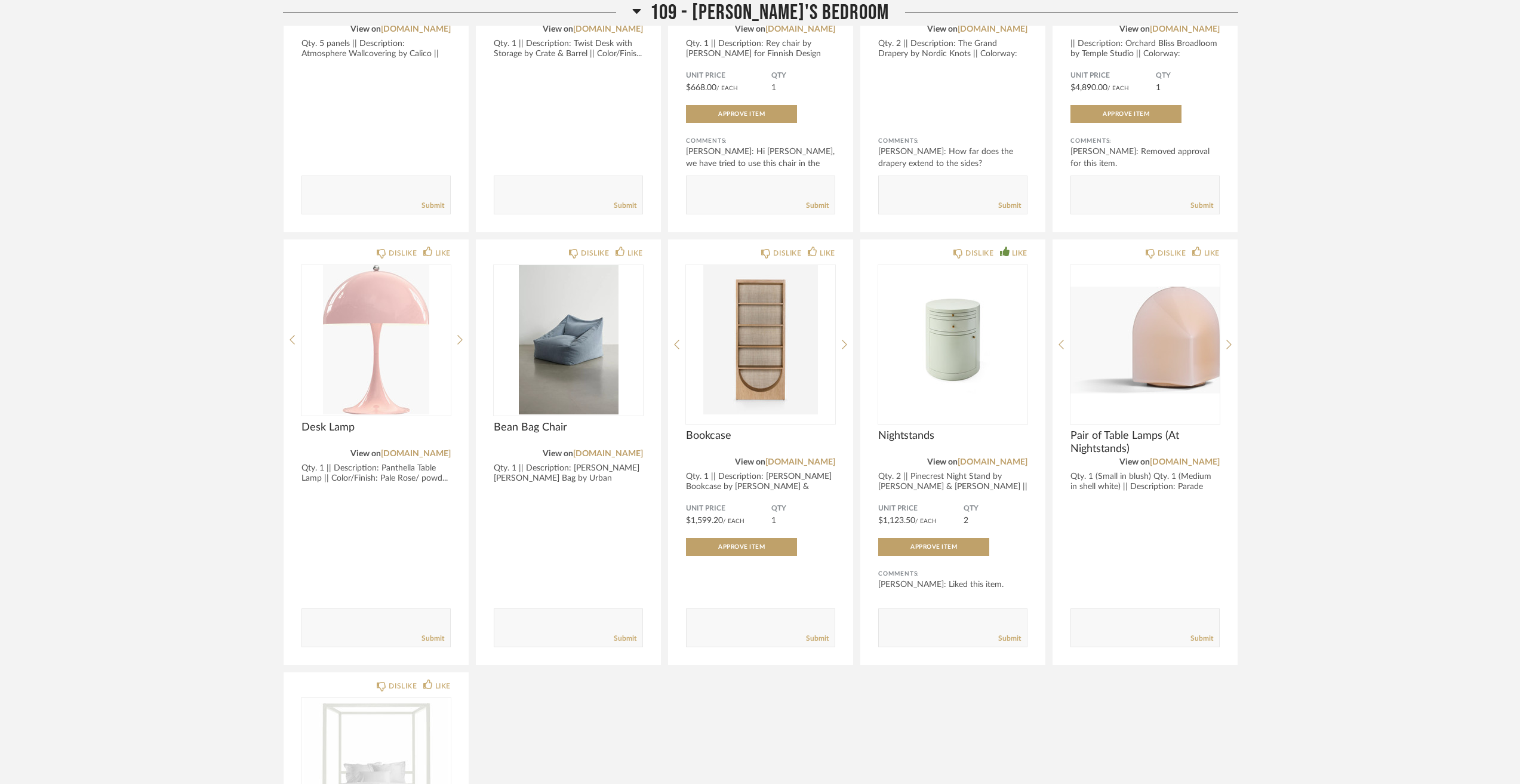
scroll to position [3104, 0]
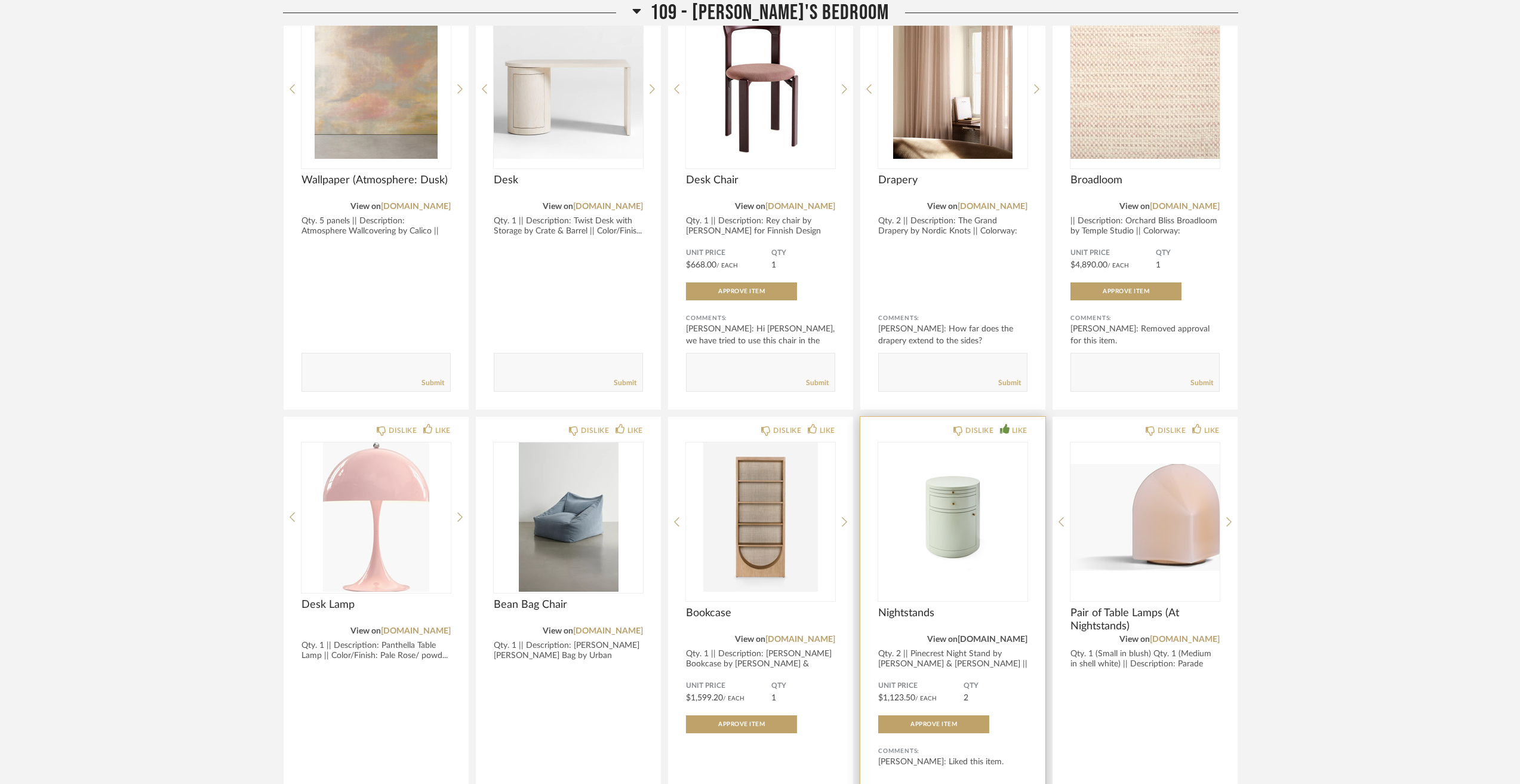
click at [993, 639] on link "[DOMAIN_NAME]" at bounding box center [992, 639] width 70 height 9
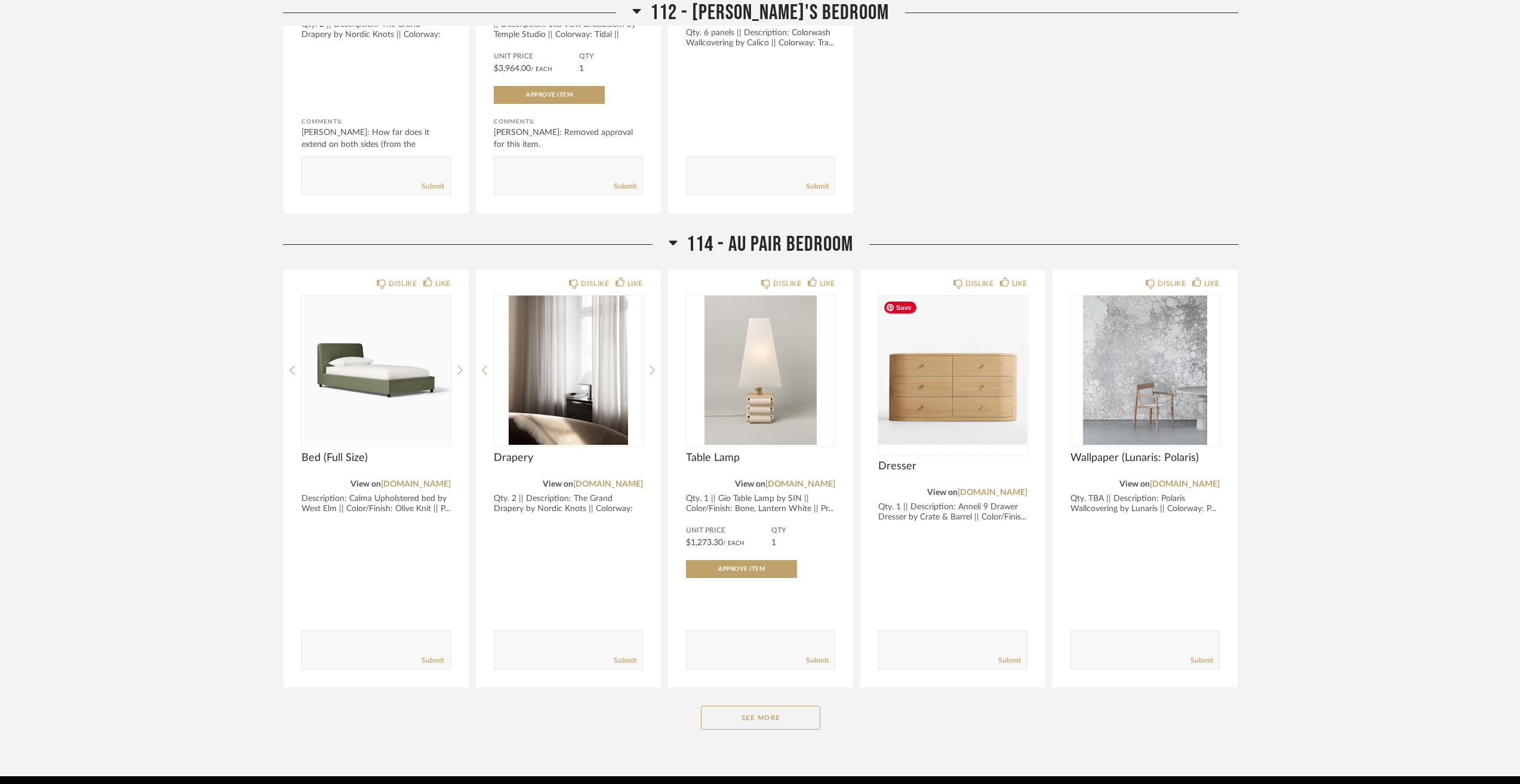
scroll to position [6091, 0]
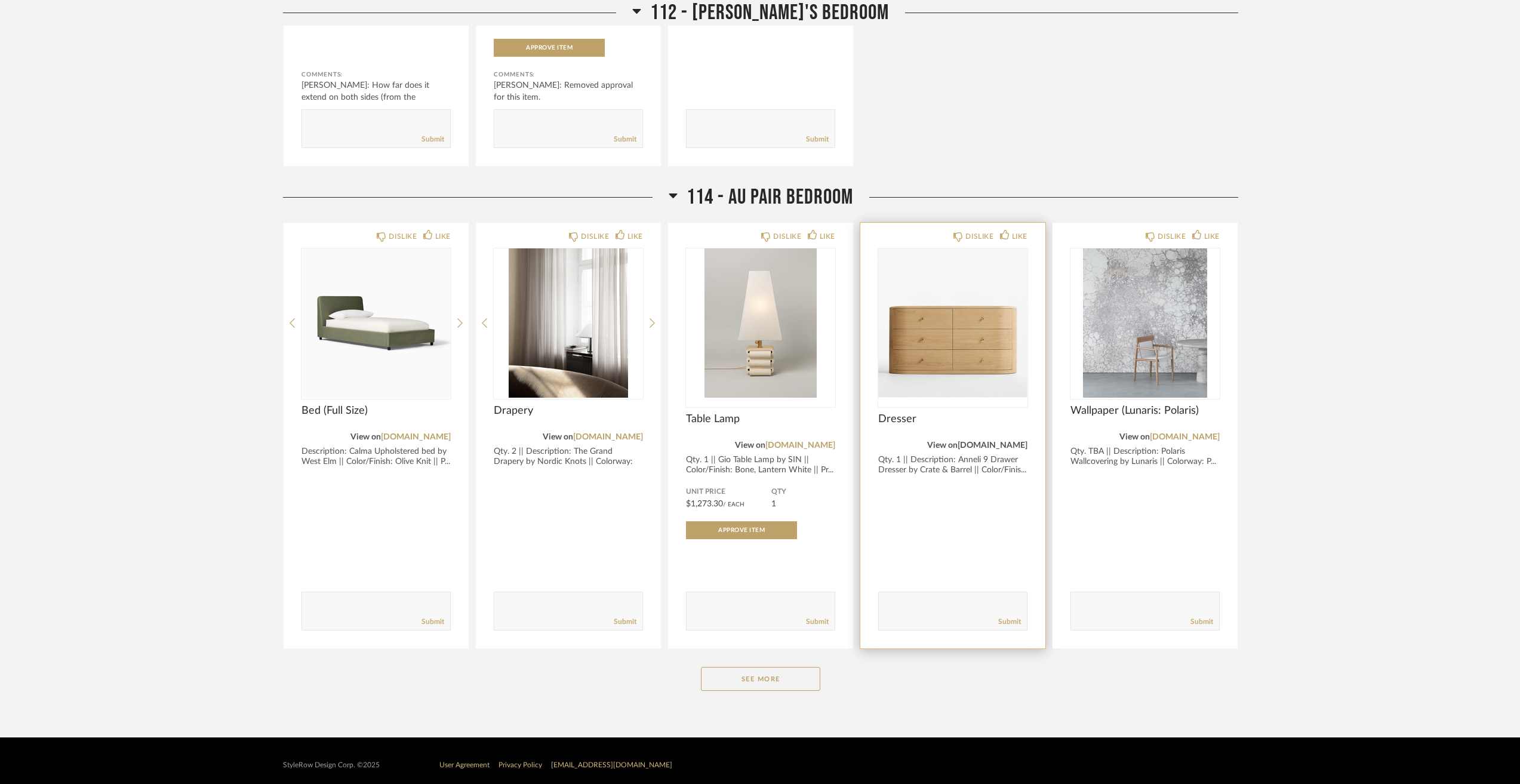
click at [1018, 446] on link "[DOMAIN_NAME]" at bounding box center [992, 446] width 70 height 9
click at [1012, 446] on link "[DOMAIN_NAME]" at bounding box center [992, 446] width 70 height 9
click at [978, 444] on link "[DOMAIN_NAME]" at bounding box center [992, 446] width 70 height 9
click at [967, 444] on link "[DOMAIN_NAME]" at bounding box center [992, 446] width 70 height 9
